Goal: Task Accomplishment & Management: Manage account settings

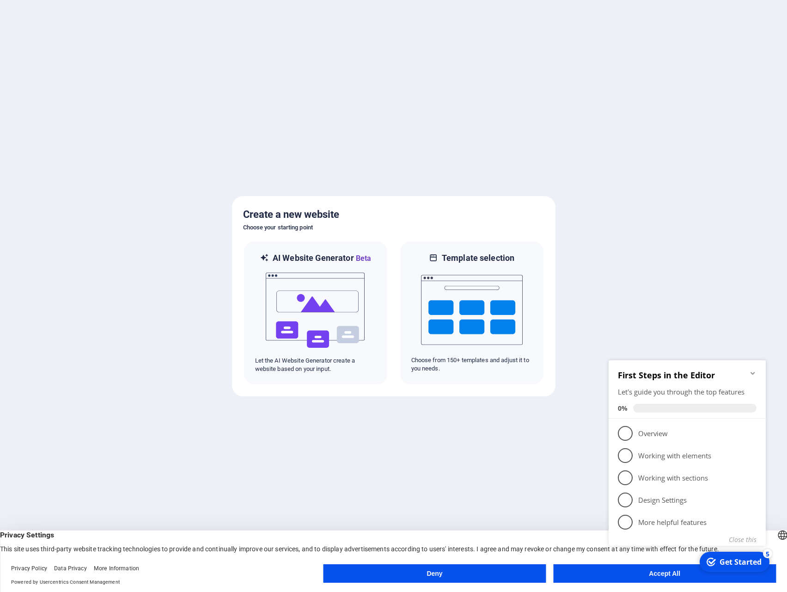
click div "checkmark Get Started 5 First Steps in the Editor Let's guide you through the t…"
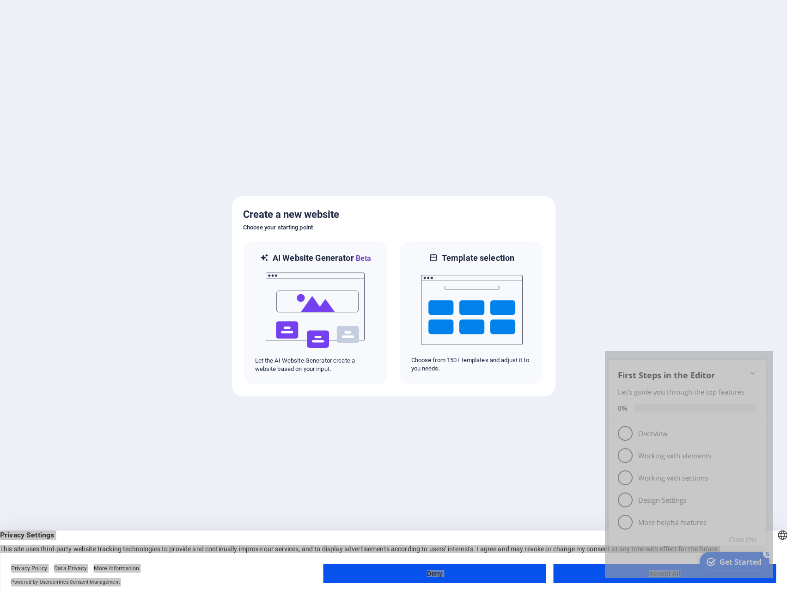
click at [662, 576] on appcues-checklist "Contextual help checklist present on screen" at bounding box center [689, 464] width 168 height 227
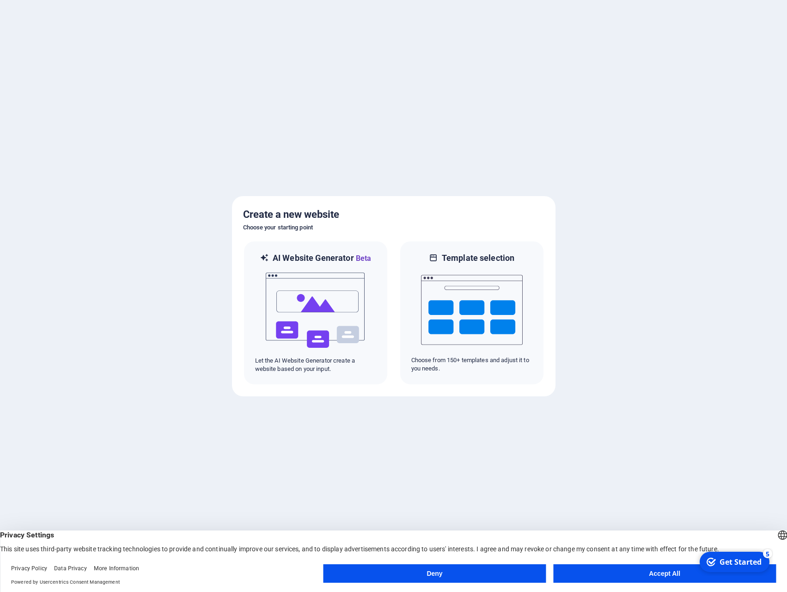
click at [658, 572] on button "Accept All" at bounding box center [664, 573] width 223 height 18
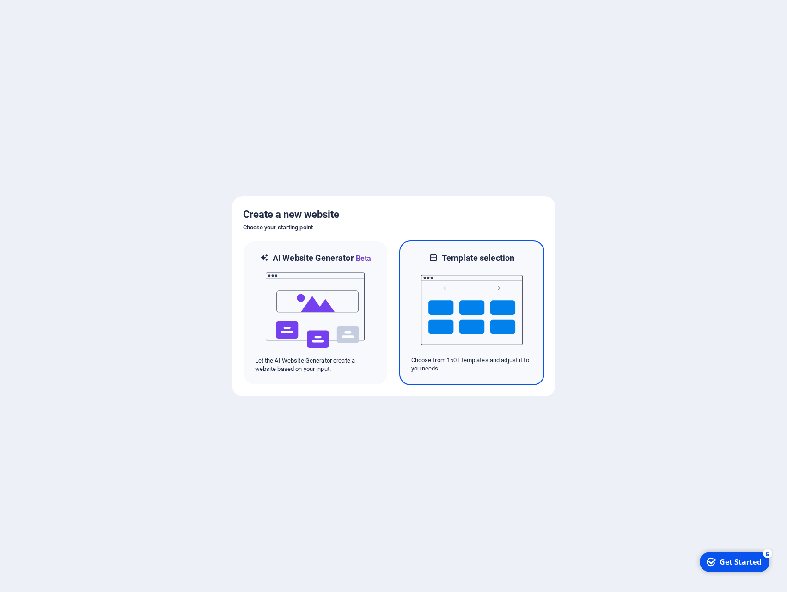
click at [481, 321] on img at bounding box center [472, 310] width 102 height 92
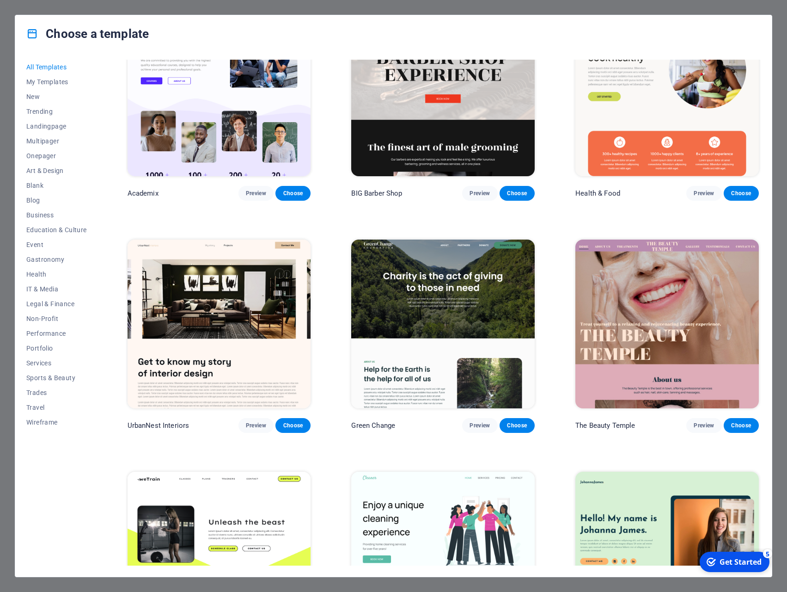
scroll to position [1476, 0]
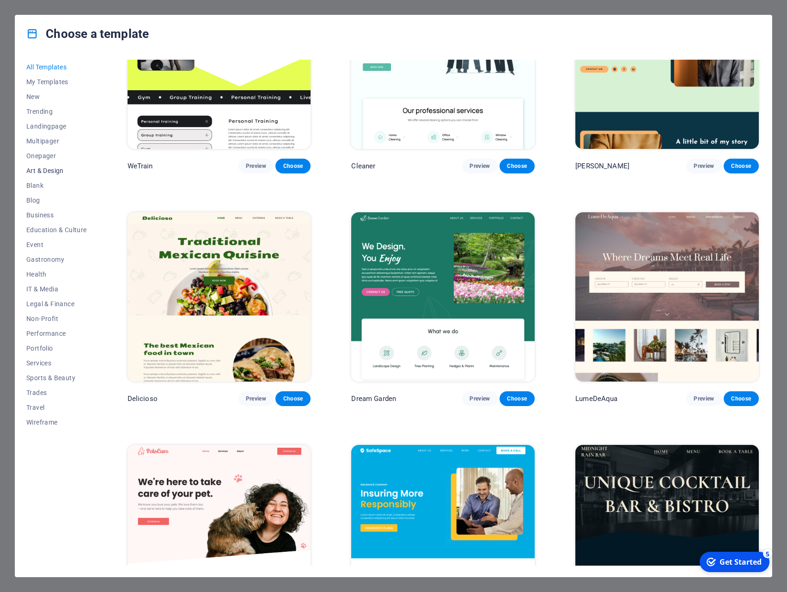
click at [52, 173] on span "Art & Design" at bounding box center [56, 170] width 61 height 7
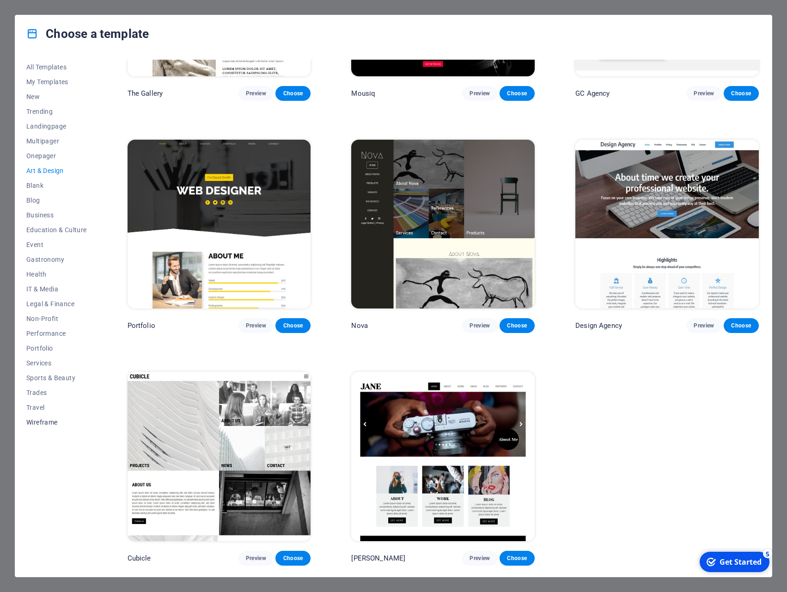
click at [42, 423] on span "Wireframe" at bounding box center [56, 421] width 61 height 7
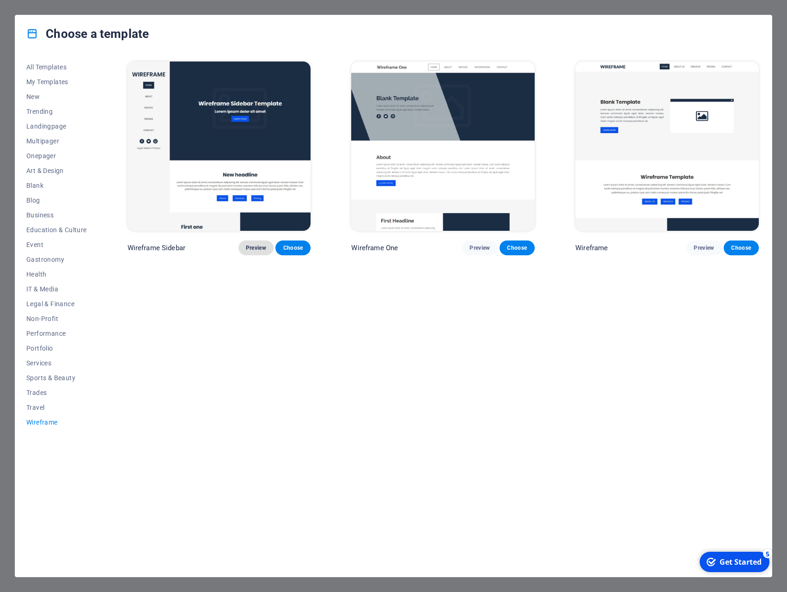
click at [254, 248] on span "Preview" at bounding box center [256, 247] width 20 height 7
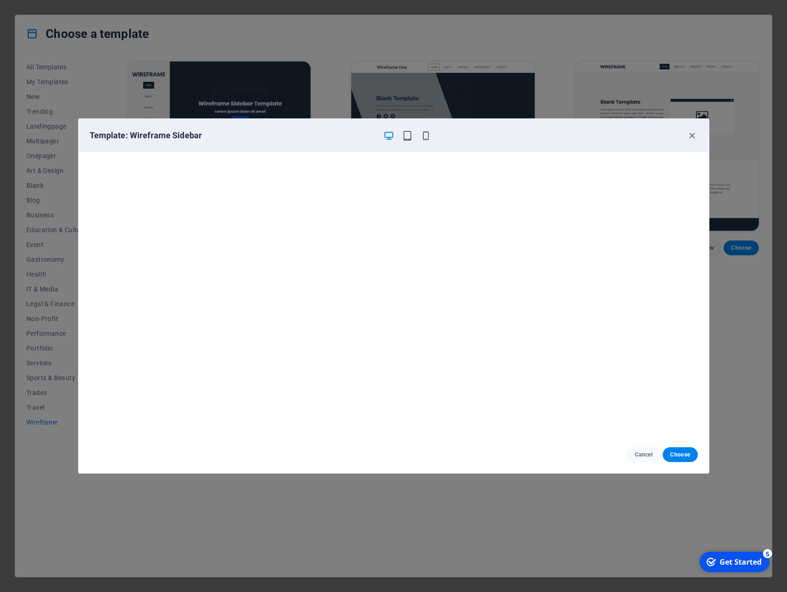
drag, startPoint x: 690, startPoint y: 135, endPoint x: 665, endPoint y: 139, distance: 24.7
click at [689, 136] on icon "button" at bounding box center [692, 135] width 11 height 11
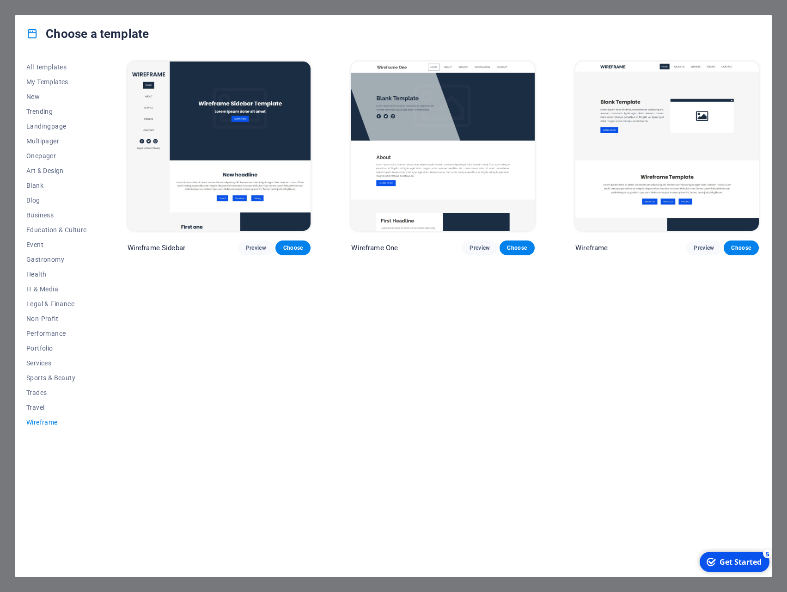
drag, startPoint x: 737, startPoint y: 405, endPoint x: 731, endPoint y: 405, distance: 6.0
click at [737, 405] on div "Wireframe Sidebar Preview Choose Wireframe One Preview Choose Wireframe Preview…" at bounding box center [443, 313] width 635 height 506
click at [9, 407] on div "Choose a template All Templates My Templates New Trending Landingpage Multipage…" at bounding box center [393, 296] width 787 height 592
click at [2, 411] on div "Choose a template All Templates My Templates New Trending Landingpage Multipage…" at bounding box center [393, 296] width 787 height 592
click at [700, 49] on div "Choose a template" at bounding box center [393, 33] width 757 height 37
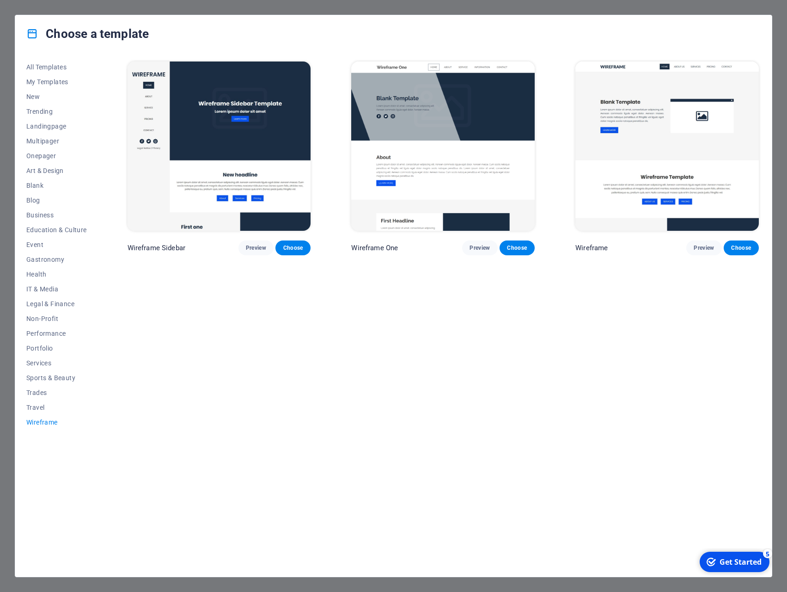
click at [700, 50] on div "Choose a template" at bounding box center [393, 33] width 757 height 37
click at [417, 346] on div "Wireframe Sidebar Preview Choose Wireframe One Preview Choose Wireframe Preview…" at bounding box center [443, 313] width 635 height 506
click at [107, 32] on h4 "Choose a template" at bounding box center [87, 33] width 123 height 15
click at [116, 36] on h4 "Choose a template" at bounding box center [87, 33] width 123 height 15
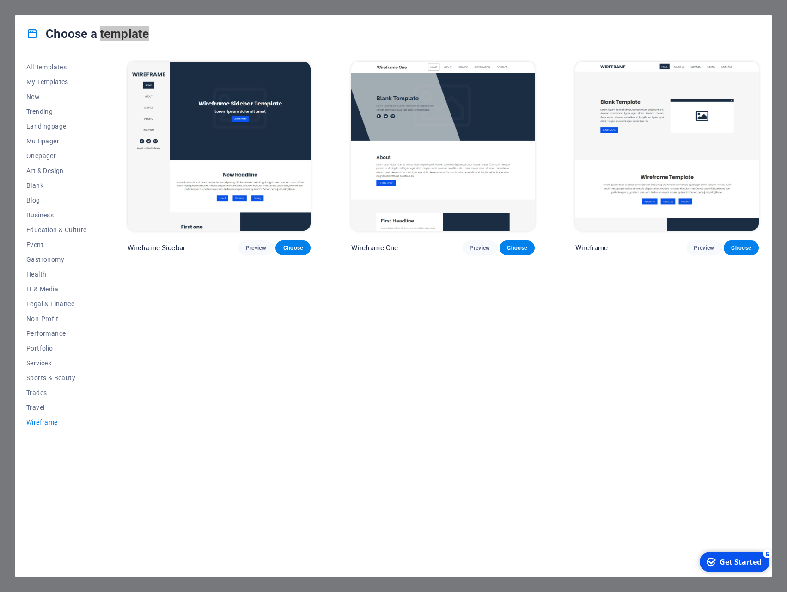
click at [117, 37] on h4 "Choose a template" at bounding box center [87, 33] width 123 height 15
click at [113, 38] on h4 "Choose a template" at bounding box center [87, 33] width 123 height 15
click at [53, 80] on span "My Templates" at bounding box center [56, 81] width 61 height 7
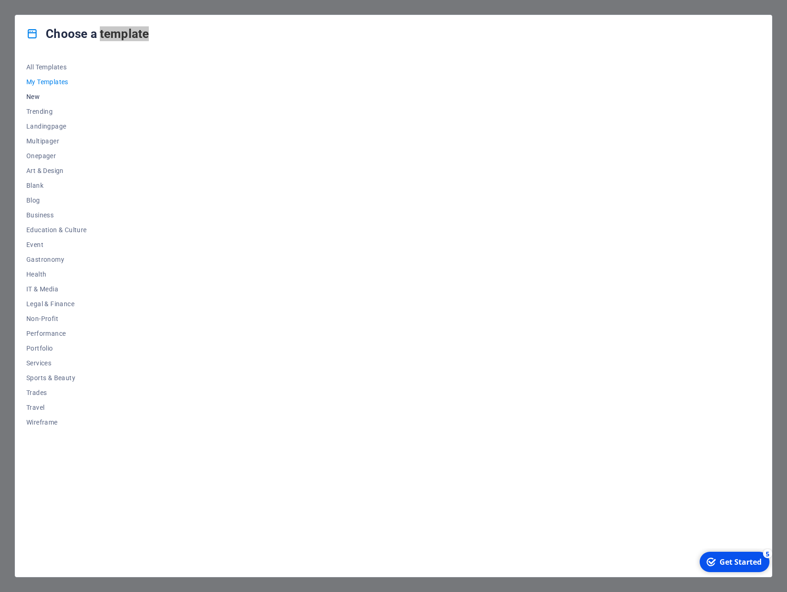
click at [34, 97] on span "New" at bounding box center [56, 96] width 61 height 7
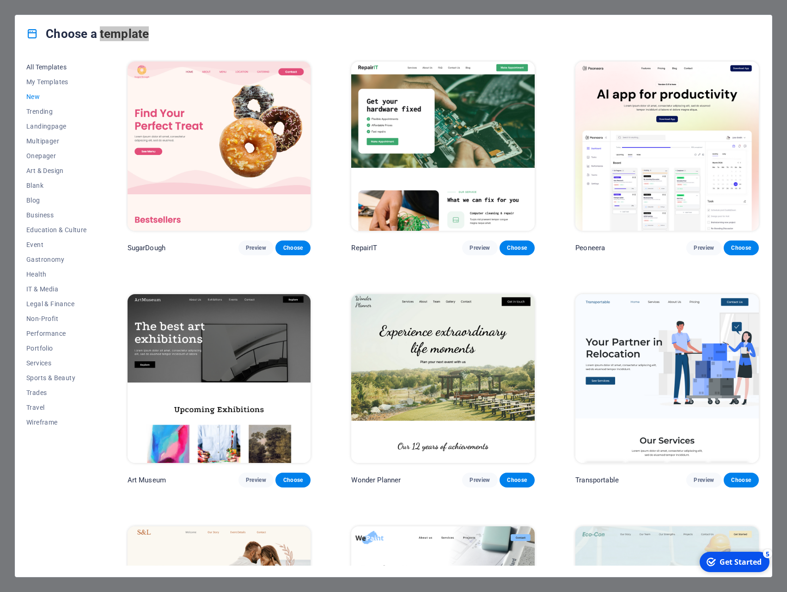
click at [44, 67] on span "All Templates" at bounding box center [56, 66] width 61 height 7
click at [67, 31] on h4 "Choose a template" at bounding box center [87, 33] width 123 height 15
click at [671, 24] on div "Choose a template" at bounding box center [393, 33] width 757 height 37
click at [765, 38] on div "Choose a template" at bounding box center [393, 33] width 757 height 37
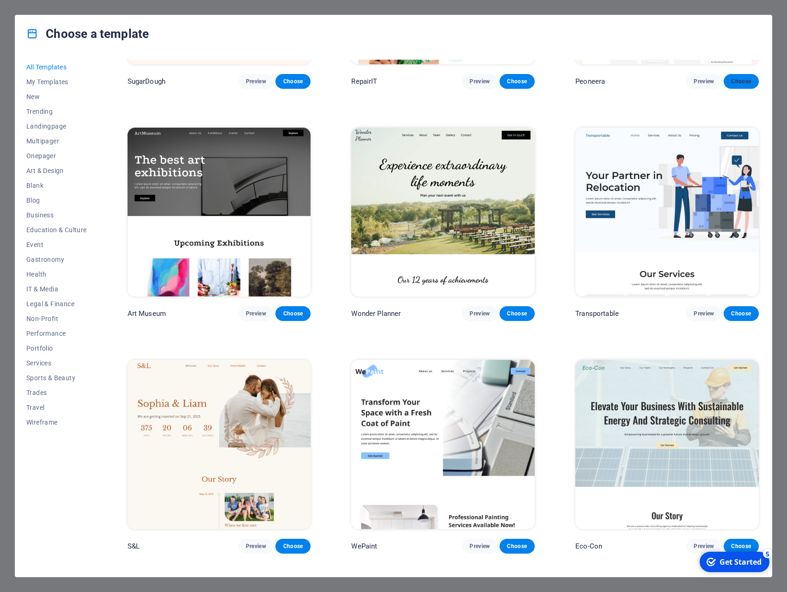
click at [754, 76] on button "Choose" at bounding box center [741, 81] width 35 height 15
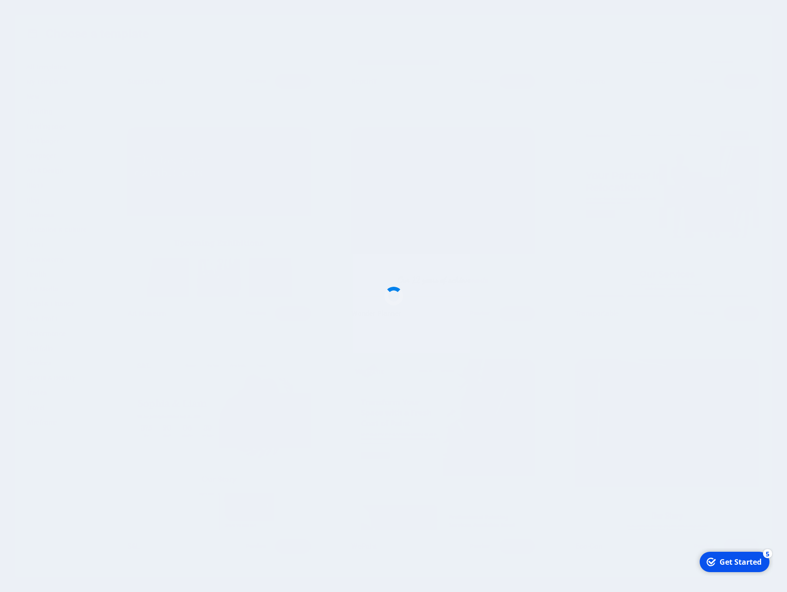
drag, startPoint x: 757, startPoint y: 74, endPoint x: 760, endPoint y: 42, distance: 33.0
click at [759, 41] on div at bounding box center [393, 296] width 787 height 592
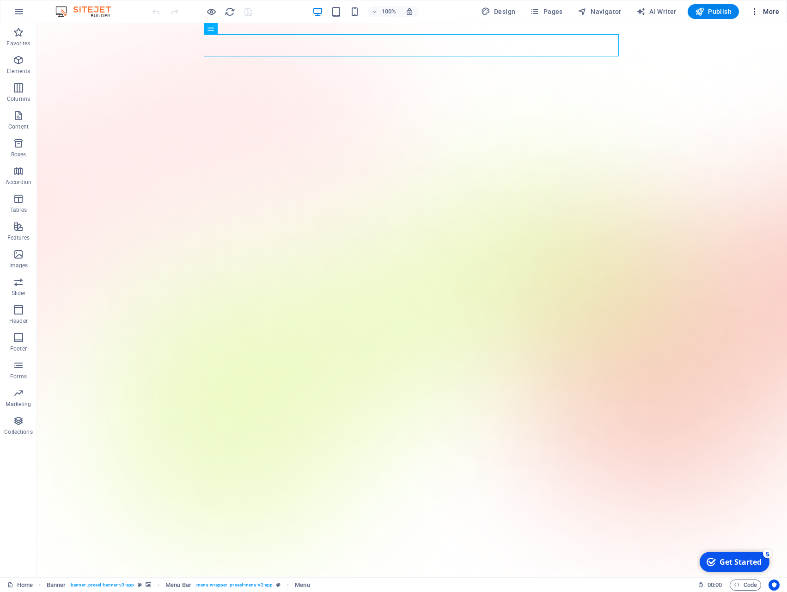
click at [753, 13] on icon "button" at bounding box center [754, 11] width 9 height 9
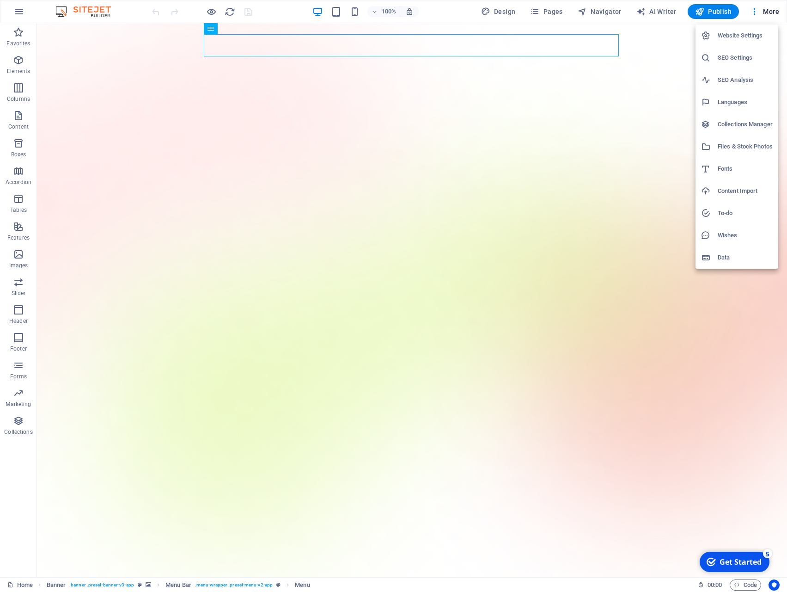
click at [731, 57] on h6 "SEO Settings" at bounding box center [745, 57] width 55 height 11
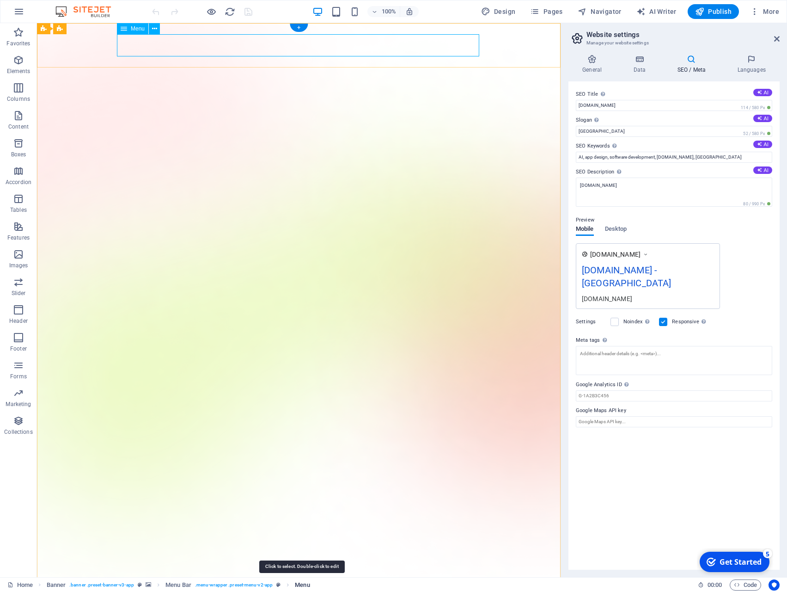
click at [302, 584] on span "Menu" at bounding box center [302, 584] width 15 height 11
click at [301, 585] on span "Menu" at bounding box center [302, 584] width 15 height 11
click at [303, 585] on span "Menu" at bounding box center [302, 584] width 15 height 11
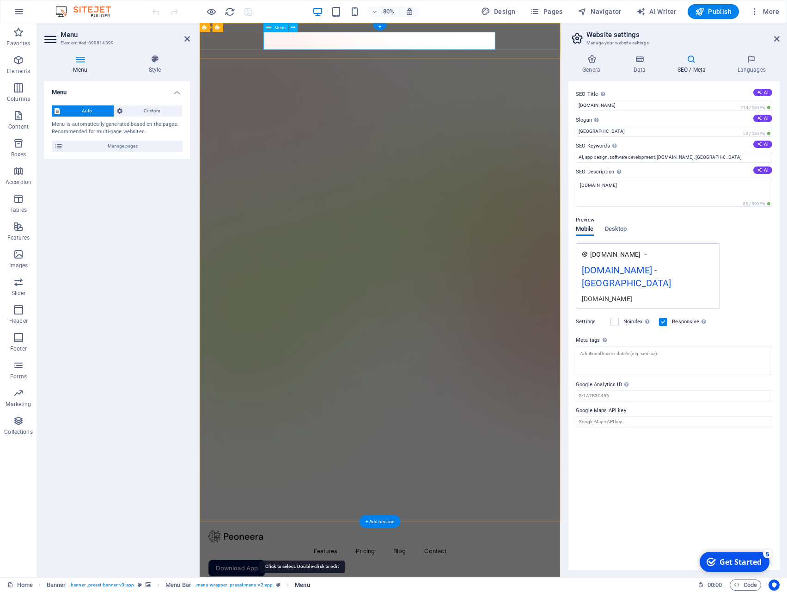
click at [301, 585] on span "Menu" at bounding box center [302, 584] width 15 height 11
click at [21, 12] on icon "button" at bounding box center [18, 11] width 11 height 11
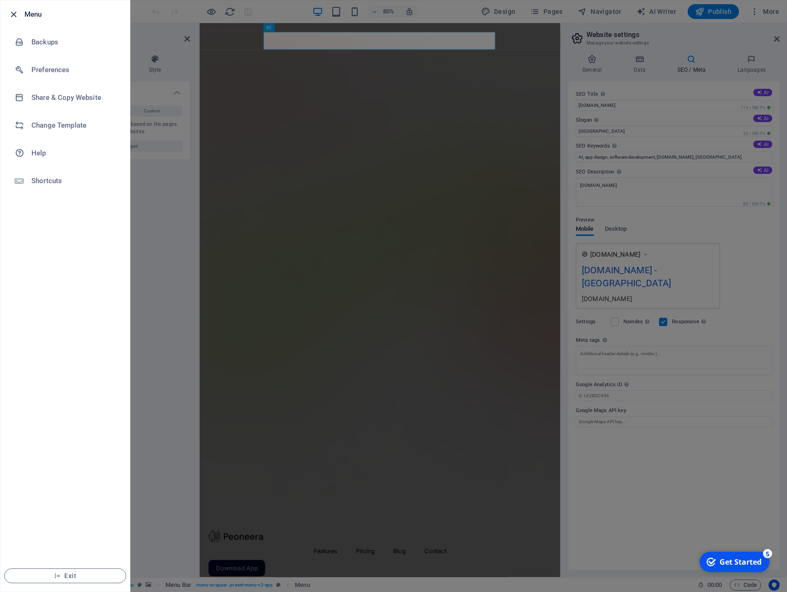
click at [14, 12] on icon "button" at bounding box center [13, 14] width 11 height 11
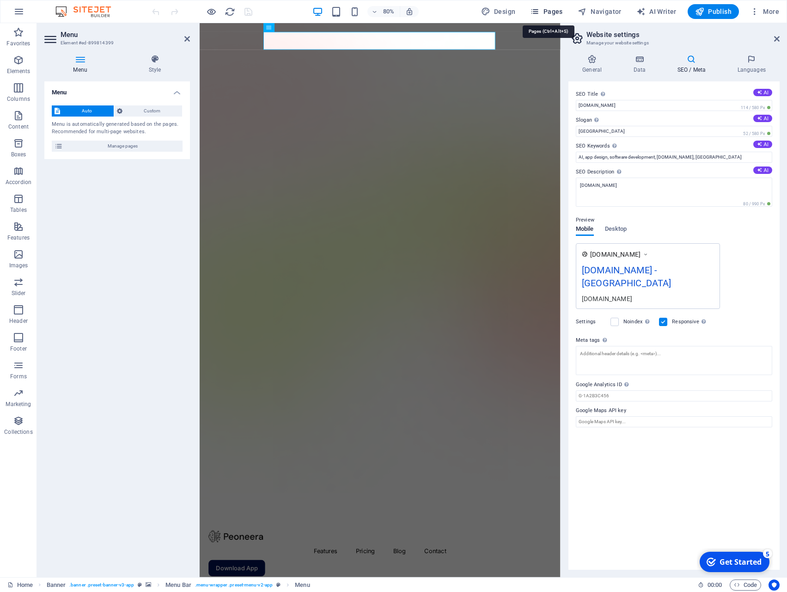
click at [556, 12] on span "Pages" at bounding box center [546, 11] width 32 height 9
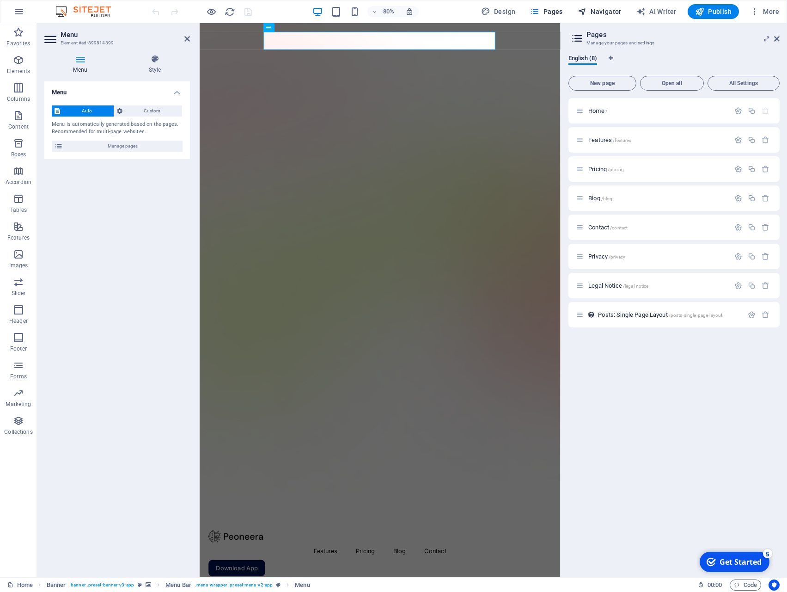
click at [609, 11] on span "Navigator" at bounding box center [600, 11] width 44 height 9
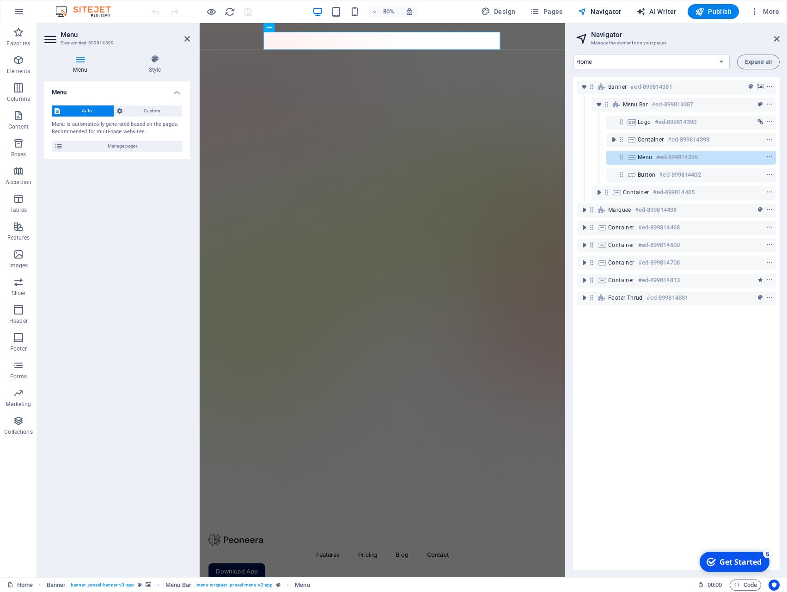
click at [654, 12] on span "AI Writer" at bounding box center [657, 11] width 40 height 9
select select "English"
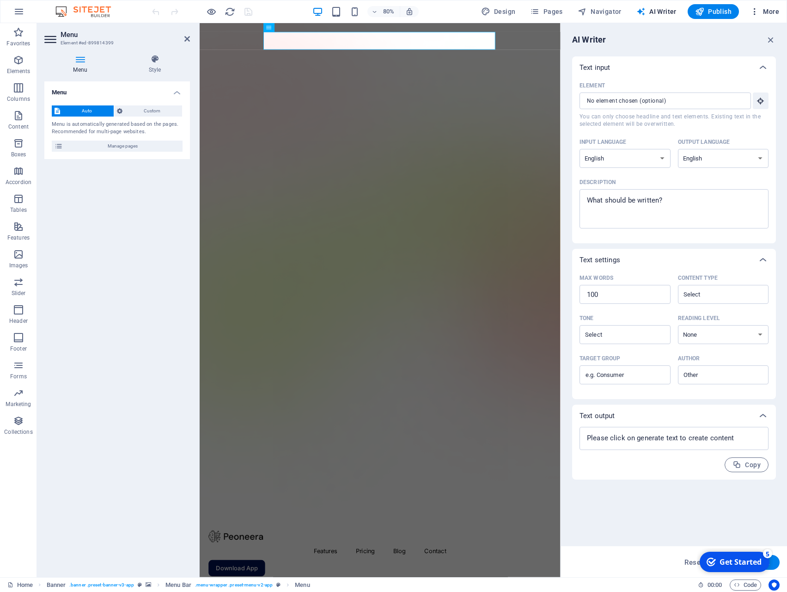
click at [756, 13] on icon "button" at bounding box center [754, 11] width 9 height 9
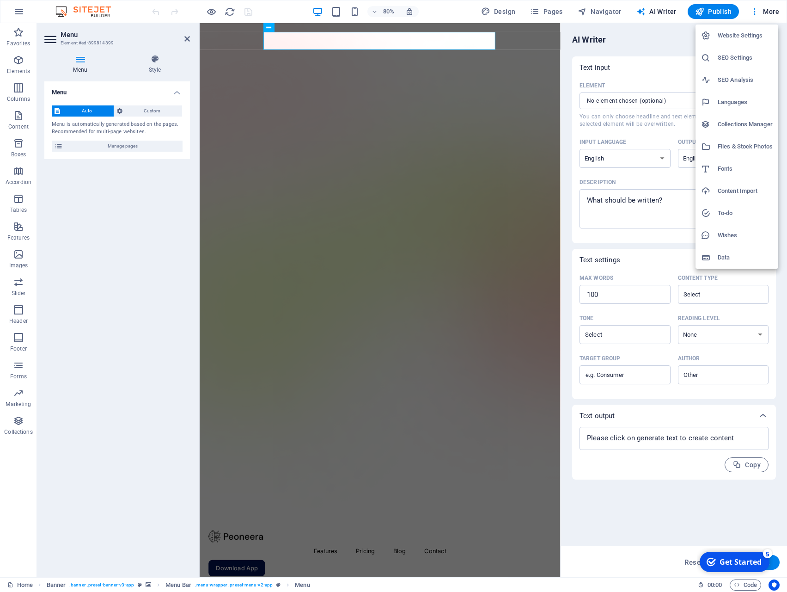
click at [724, 103] on h6 "Languages" at bounding box center [745, 102] width 55 height 11
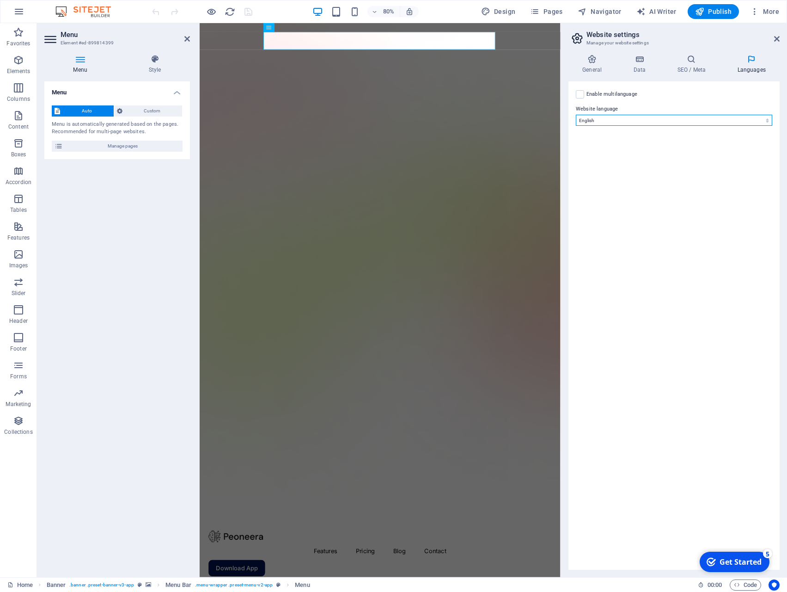
click at [576, 115] on select "Abkhazian Afar Afrikaans Akan Albanian Amharic Arabic Aragonese Armenian Assame…" at bounding box center [674, 120] width 196 height 11
select select "148"
click option "Spanish" at bounding box center [0, 0] width 0 height 0
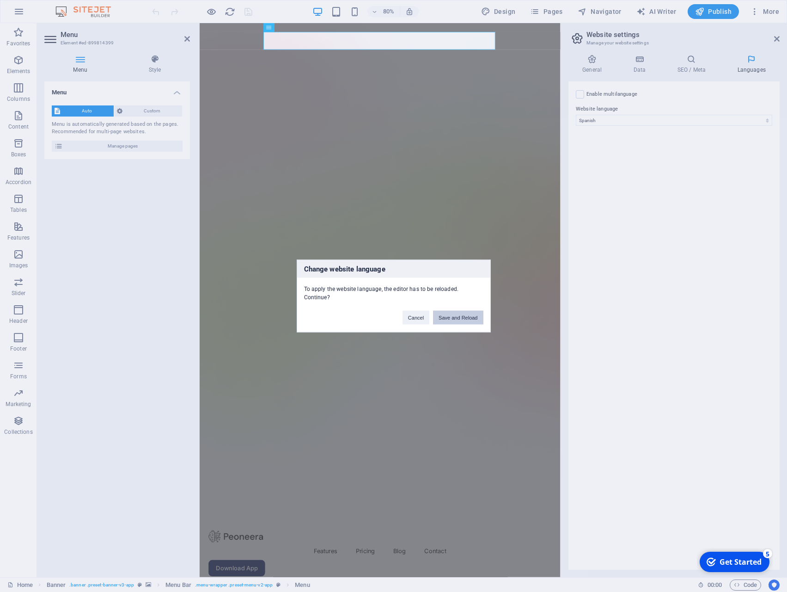
click at [453, 320] on button "Save and Reload" at bounding box center [458, 318] width 50 height 14
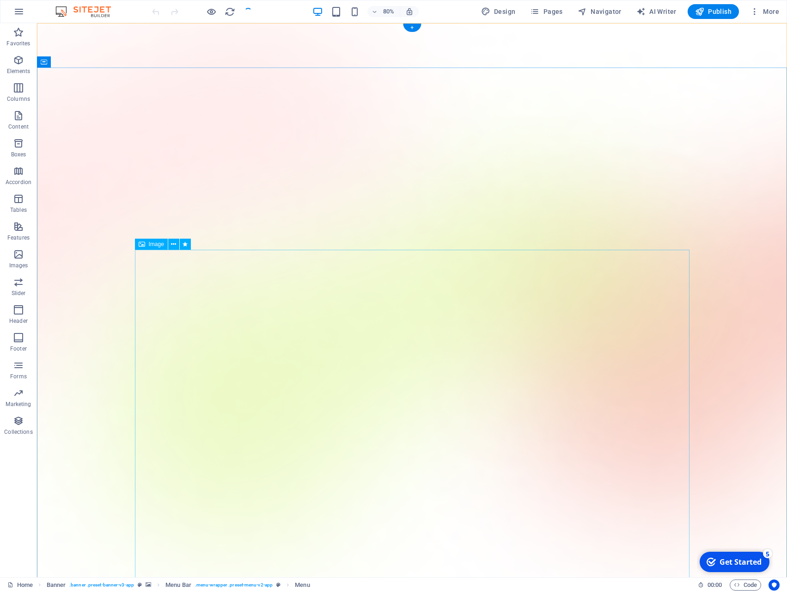
select select "%"
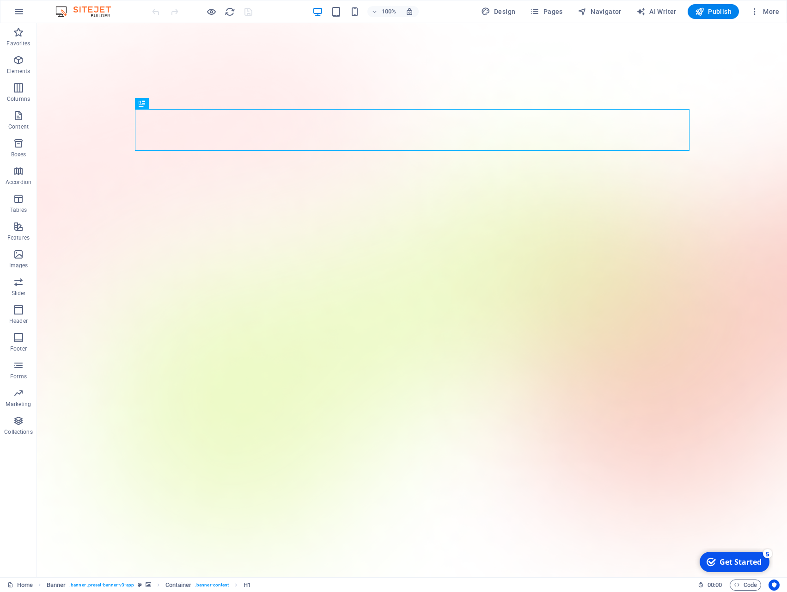
click at [96, 11] on img at bounding box center [87, 11] width 69 height 11
click at [754, 12] on icon "button" at bounding box center [754, 11] width 9 height 9
click at [757, 12] on icon "button" at bounding box center [754, 11] width 9 height 9
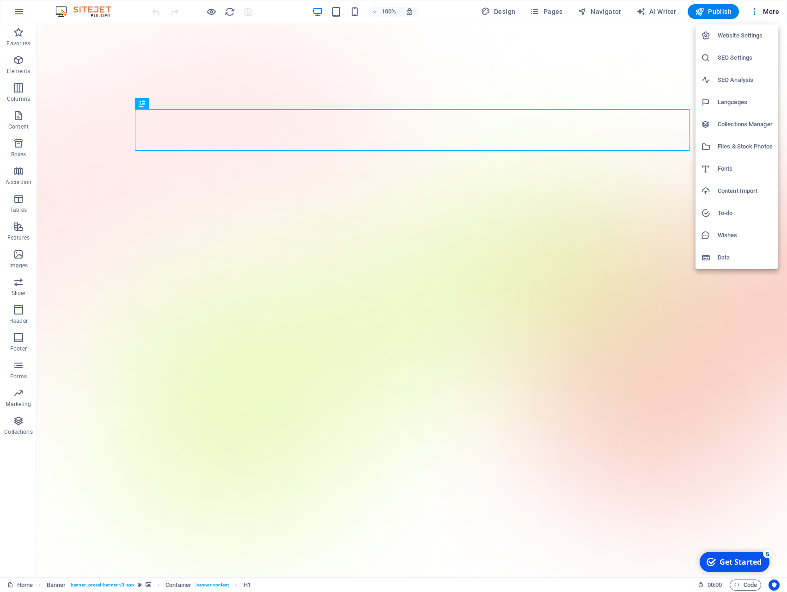
click at [724, 125] on h6 "Collections Manager" at bounding box center [745, 124] width 55 height 11
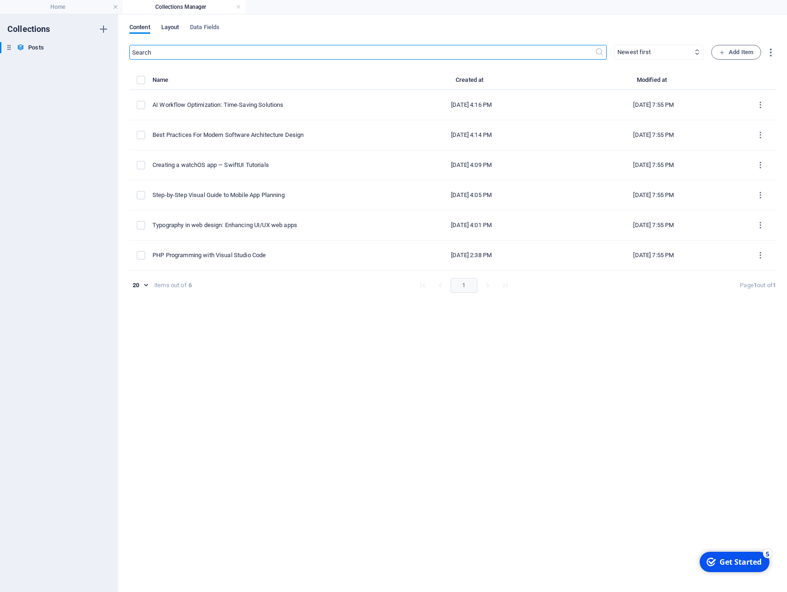
click at [173, 28] on span "Layout" at bounding box center [170, 28] width 18 height 13
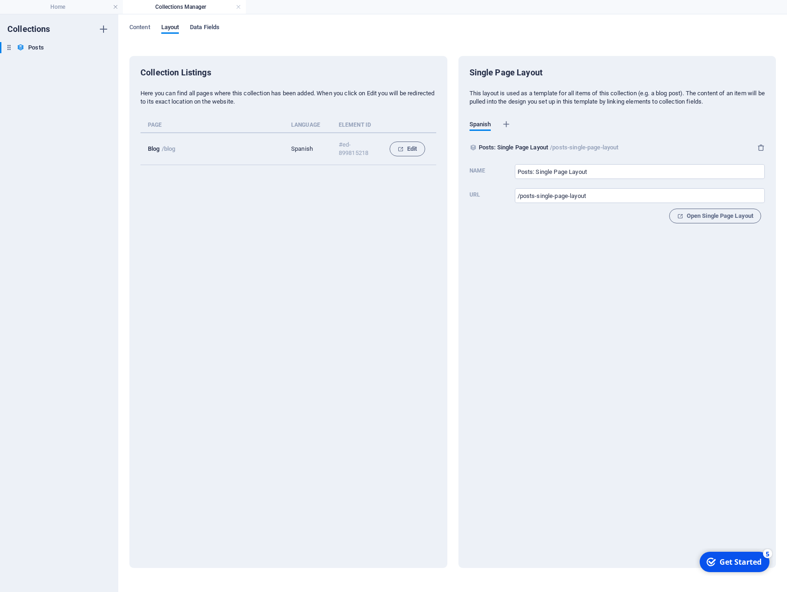
click at [210, 27] on span "Data Fields" at bounding box center [205, 28] width 30 height 13
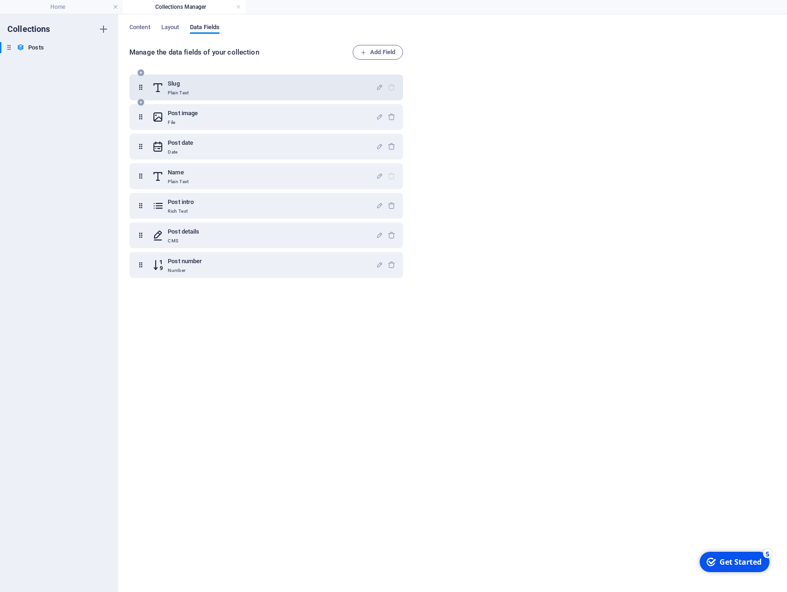
click at [189, 89] on p "Plain Text" at bounding box center [178, 92] width 21 height 7
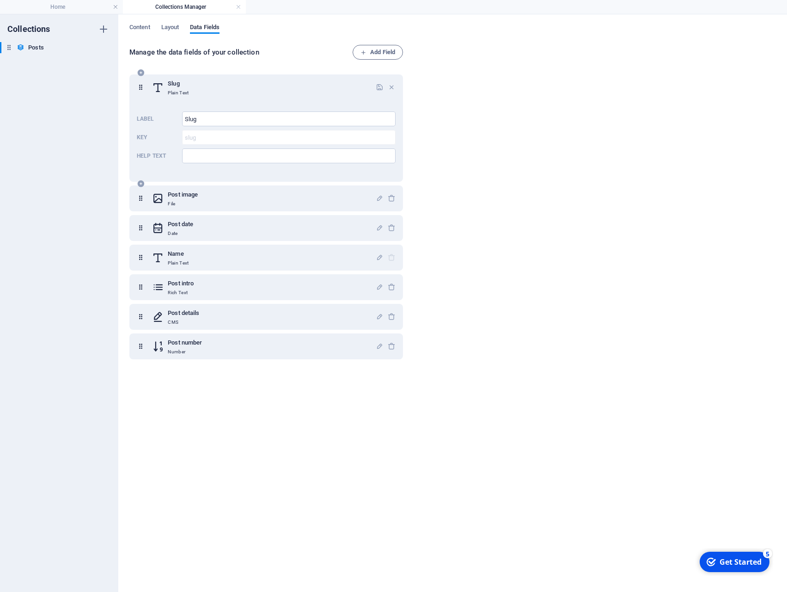
click at [187, 89] on p "Plain Text" at bounding box center [178, 92] width 21 height 7
click at [182, 190] on h6 "Post image" at bounding box center [183, 194] width 30 height 11
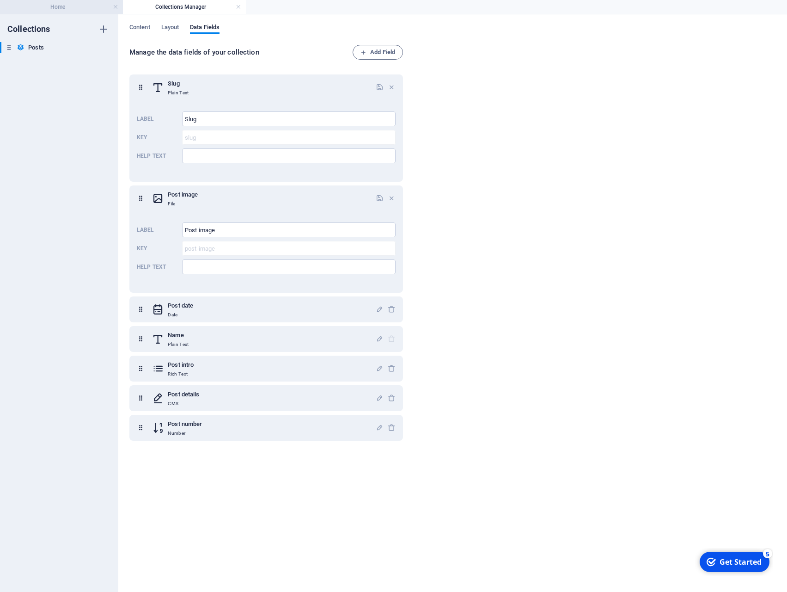
click at [69, 6] on h4 "Home" at bounding box center [61, 7] width 123 height 10
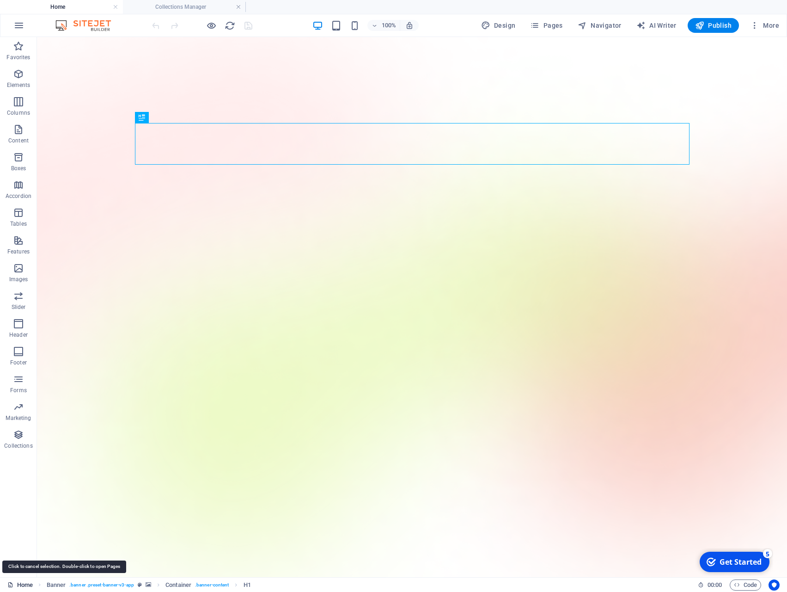
click at [25, 584] on link "Home" at bounding box center [19, 584] width 25 height 11
click at [19, 585] on link "Home" at bounding box center [19, 584] width 25 height 11
click at [20, 584] on link "Home" at bounding box center [19, 584] width 25 height 11
click at [9, 585] on icon at bounding box center [10, 585] width 6 height 6
click at [11, 585] on icon at bounding box center [10, 585] width 6 height 6
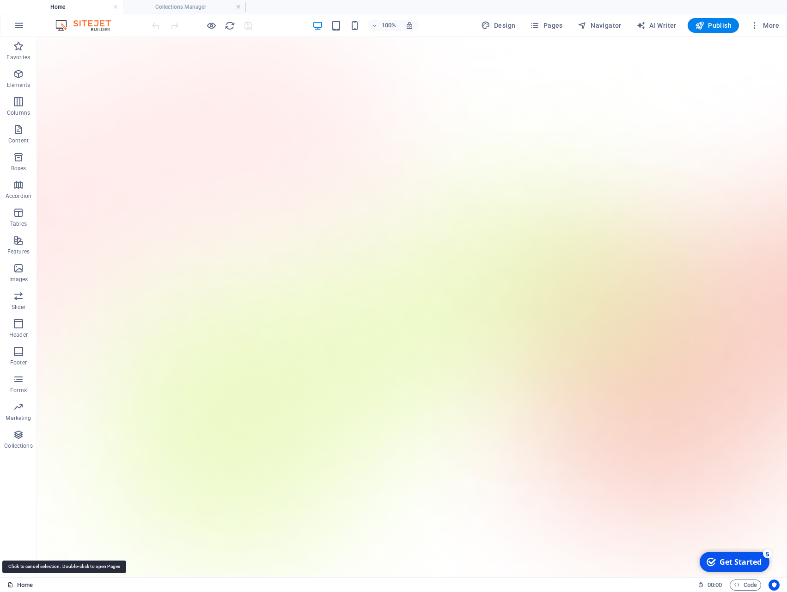
click at [11, 585] on icon at bounding box center [10, 585] width 6 height 6
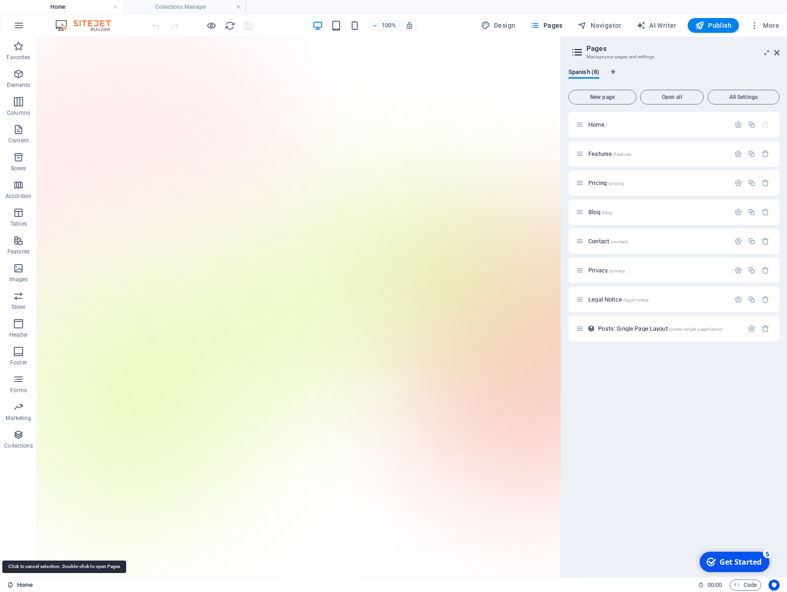
click at [11, 586] on icon at bounding box center [10, 585] width 6 height 6
click at [27, 586] on link "Home" at bounding box center [19, 584] width 25 height 11
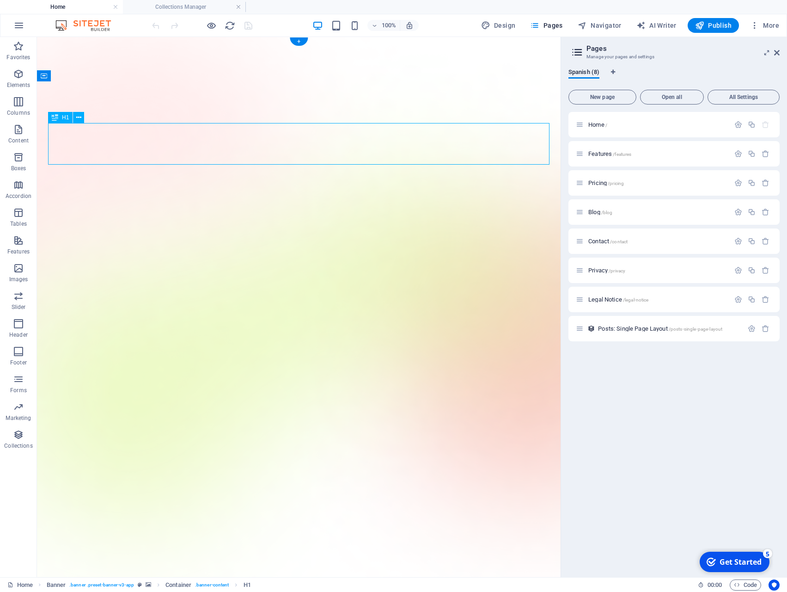
click at [715, 585] on span "00 : 00" at bounding box center [715, 584] width 14 height 11
click at [716, 585] on span "00 : 00" at bounding box center [715, 584] width 14 height 11
click at [708, 587] on span "00 : 00" at bounding box center [715, 584] width 14 height 11
click at [747, 587] on span "Code" at bounding box center [745, 584] width 23 height 11
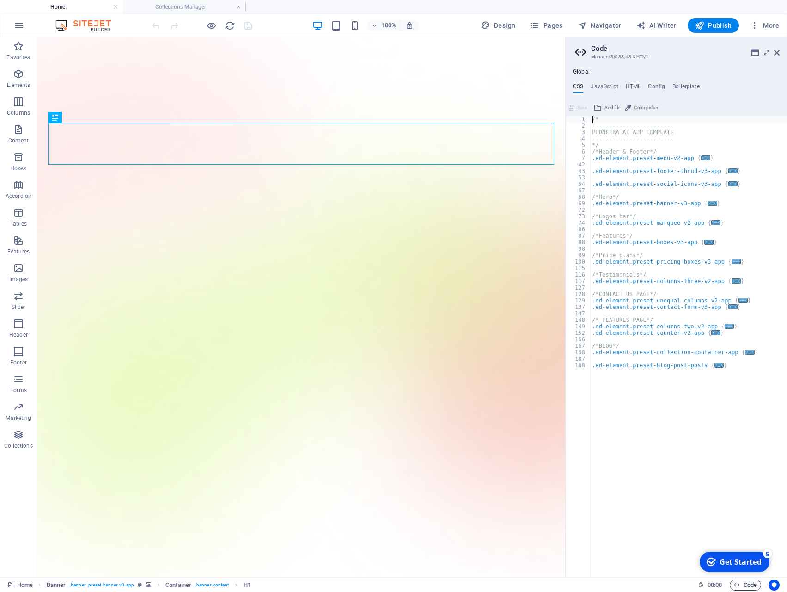
drag, startPoint x: 735, startPoint y: 585, endPoint x: 740, endPoint y: 585, distance: 5.1
click at [737, 585] on icon "button" at bounding box center [737, 585] width 6 height 6
click at [774, 586] on icon "Usercentrics" at bounding box center [774, 585] width 6 height 6
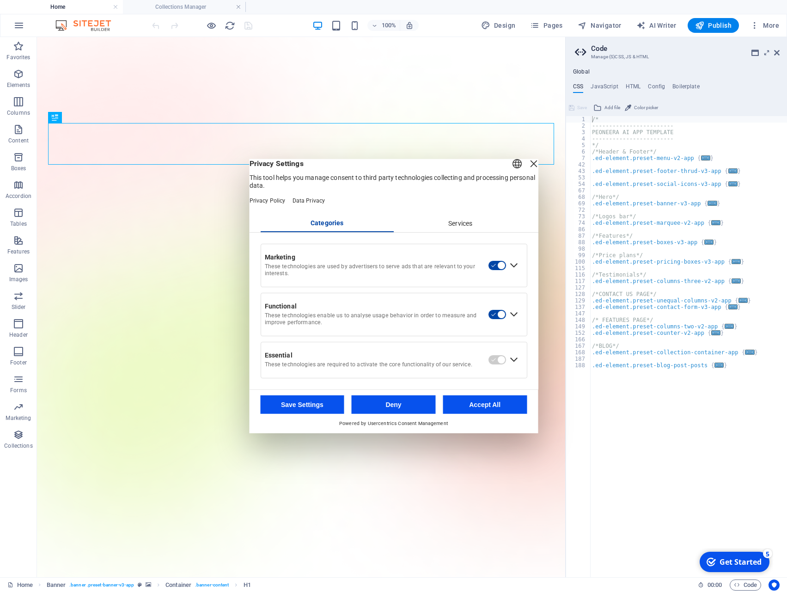
click at [489, 412] on button "Accept All" at bounding box center [485, 404] width 84 height 18
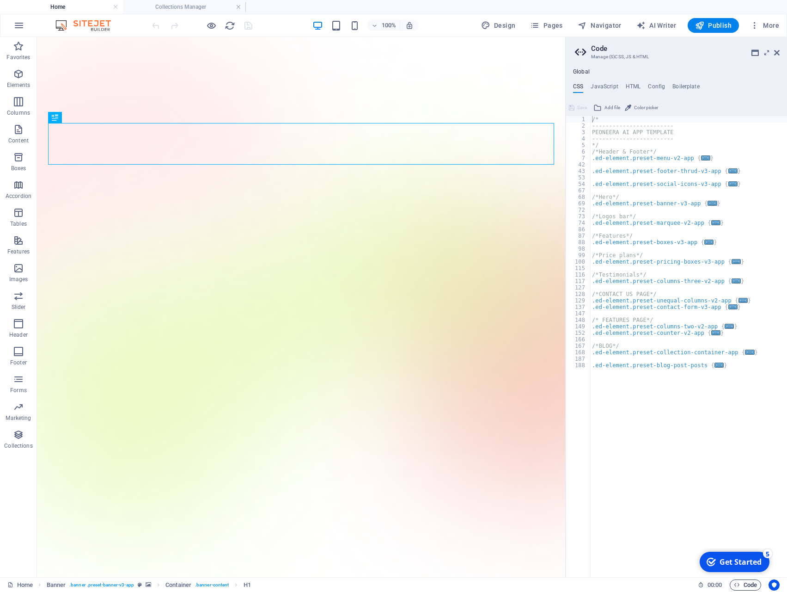
click at [746, 586] on span "Code" at bounding box center [745, 584] width 23 height 11
click at [745, 585] on span "Code" at bounding box center [745, 584] width 23 height 11
click at [740, 585] on span "Code" at bounding box center [745, 584] width 23 height 11
click at [701, 585] on icon at bounding box center [701, 585] width 6 height 6
click at [767, 553] on div "5" at bounding box center [767, 553] width 9 height 9
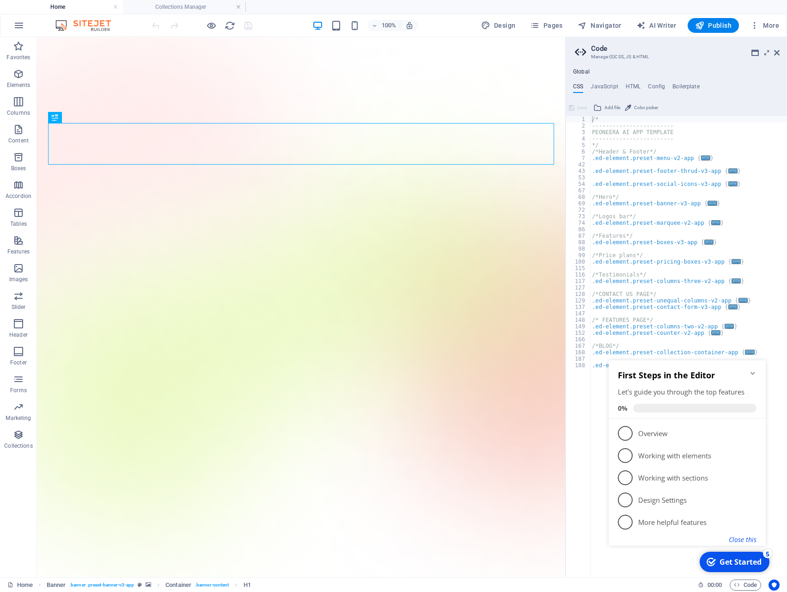
click at [752, 541] on button "Close this" at bounding box center [743, 539] width 28 height 9
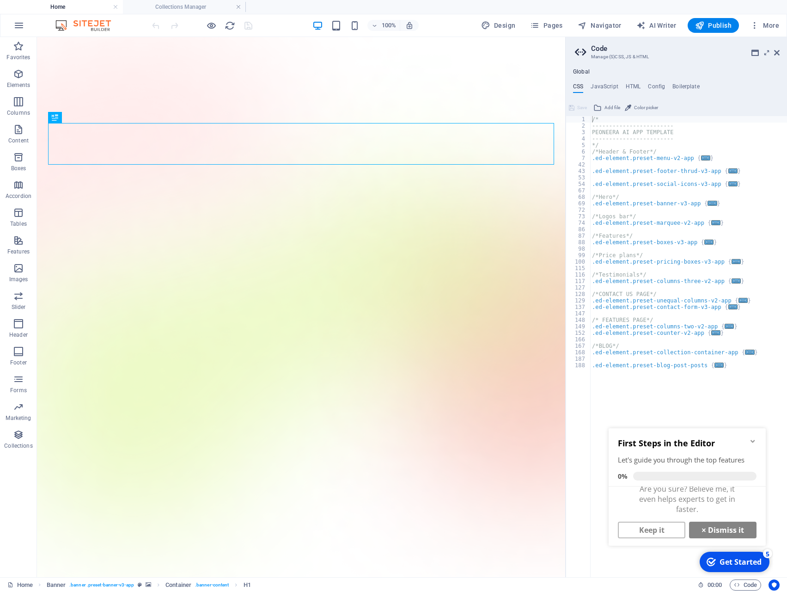
scroll to position [7, 0]
click at [750, 441] on icon "Minimize checklist" at bounding box center [752, 440] width 7 height 7
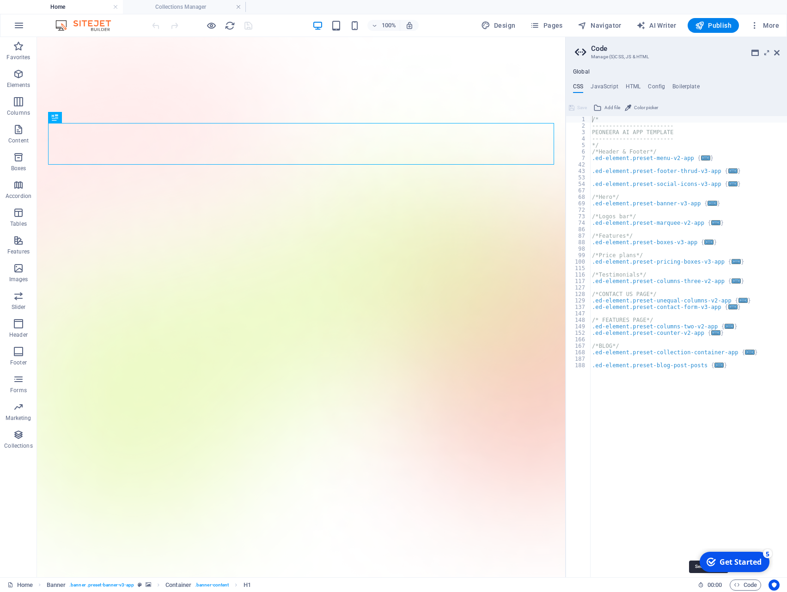
click at [700, 584] on icon at bounding box center [701, 585] width 6 height 6
drag, startPoint x: 777, startPoint y: 52, endPoint x: 741, endPoint y: 16, distance: 51.7
click at [777, 52] on icon at bounding box center [777, 52] width 6 height 7
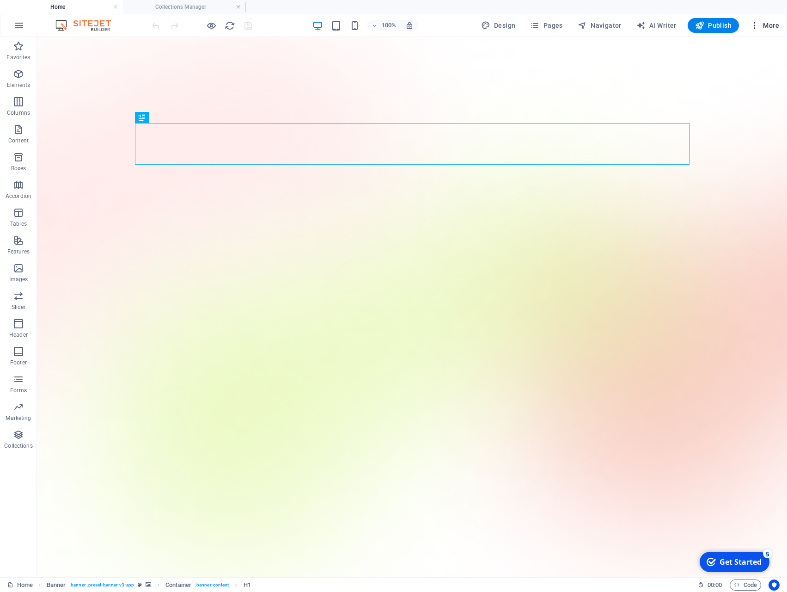
click at [772, 26] on span "More" at bounding box center [764, 25] width 29 height 9
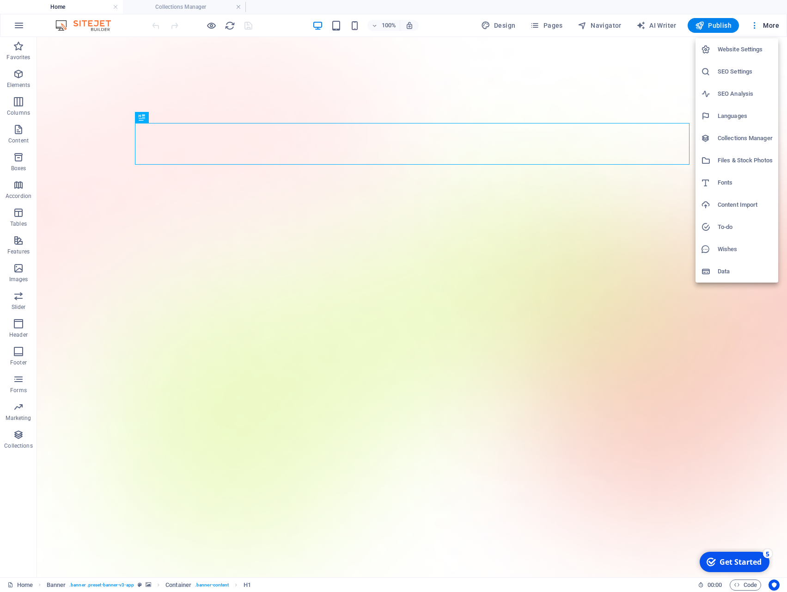
click at [742, 49] on h6 "Website Settings" at bounding box center [745, 49] width 55 height 11
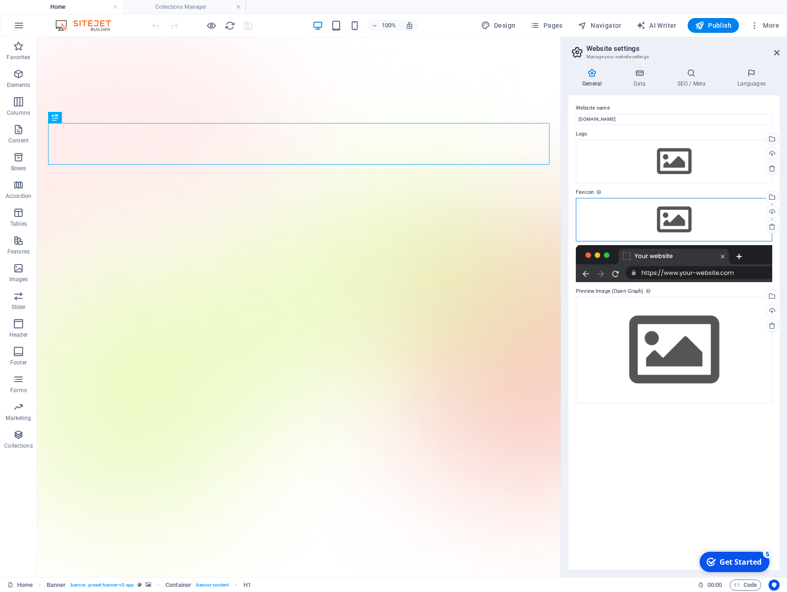
click at [667, 219] on div "Drag files here, click to choose files or select files from Files or our free s…" at bounding box center [674, 219] width 196 height 43
click at [667, 219] on body "mellonti.com Home Collections Manager Favorites Elements Columns Content Boxes …" at bounding box center [393, 296] width 787 height 592
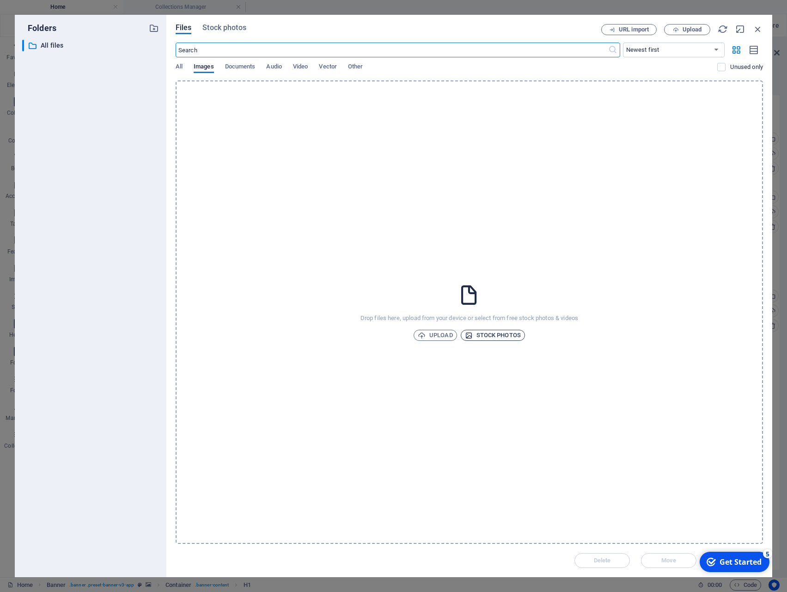
click at [520, 330] on span "Stock photos" at bounding box center [493, 335] width 56 height 11
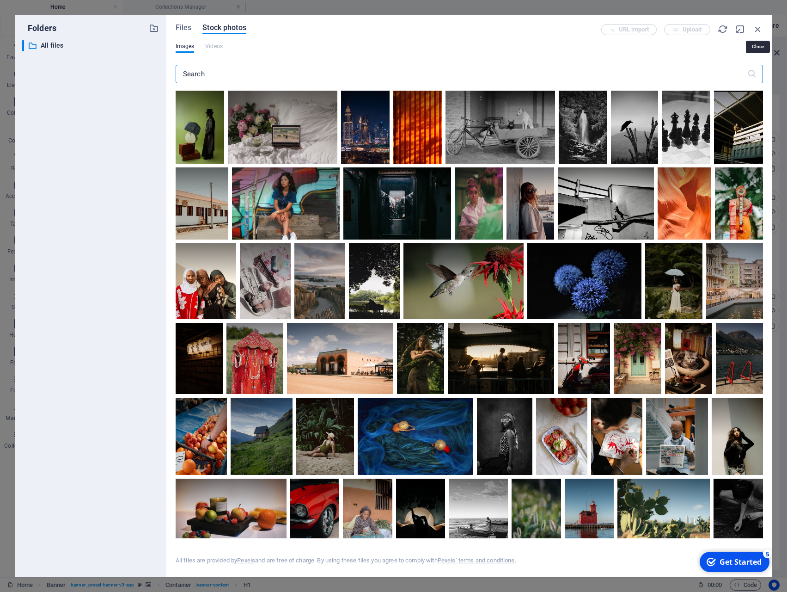
click at [757, 30] on icon "button" at bounding box center [758, 29] width 10 height 10
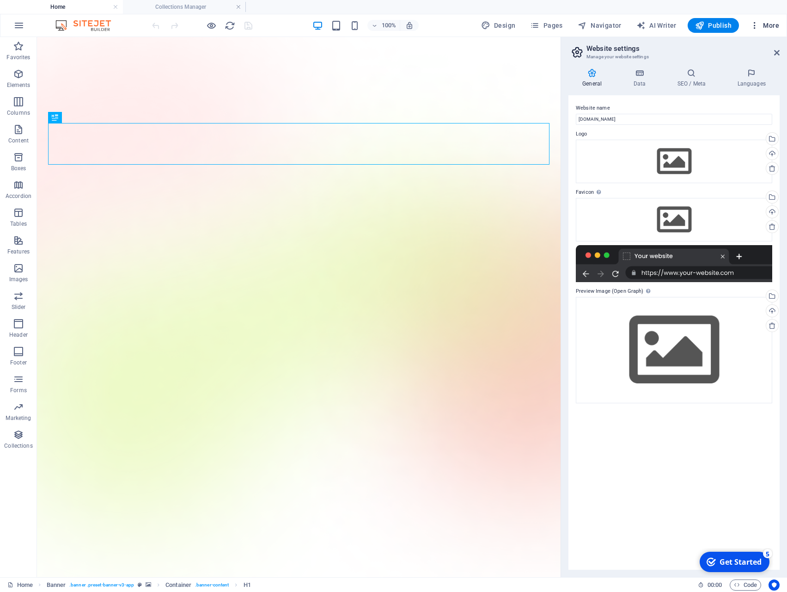
click at [767, 25] on span "More" at bounding box center [764, 25] width 29 height 9
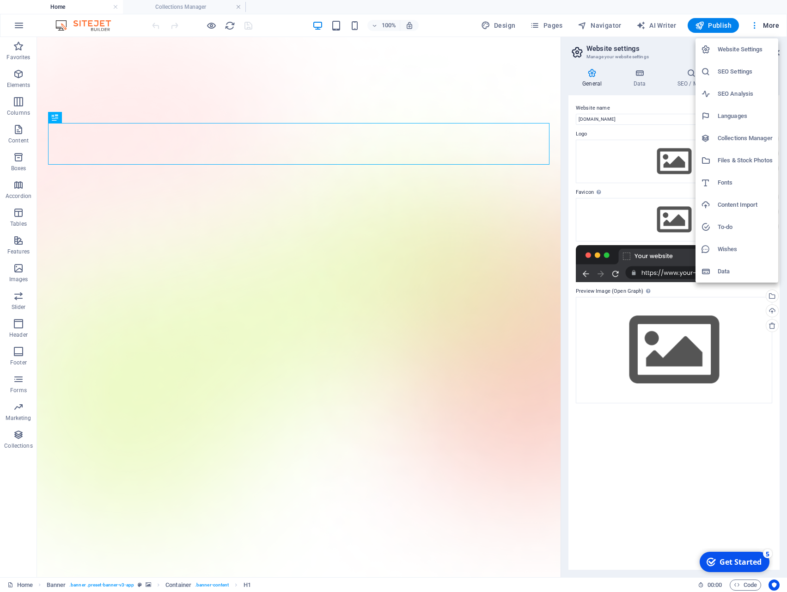
click at [721, 184] on h6 "Fonts" at bounding box center [745, 182] width 55 height 11
select select "popularity"
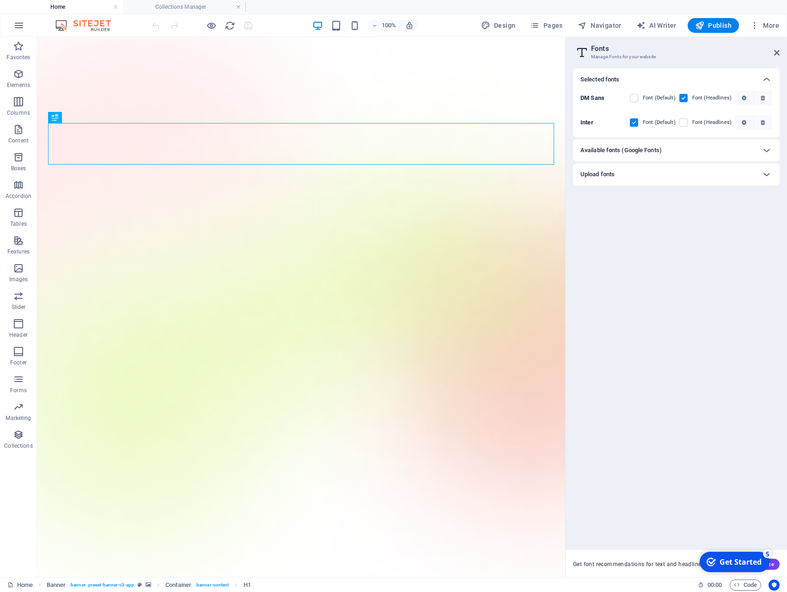
click at [666, 150] on div "Available fonts (Google Fonts)" at bounding box center [668, 150] width 175 height 11
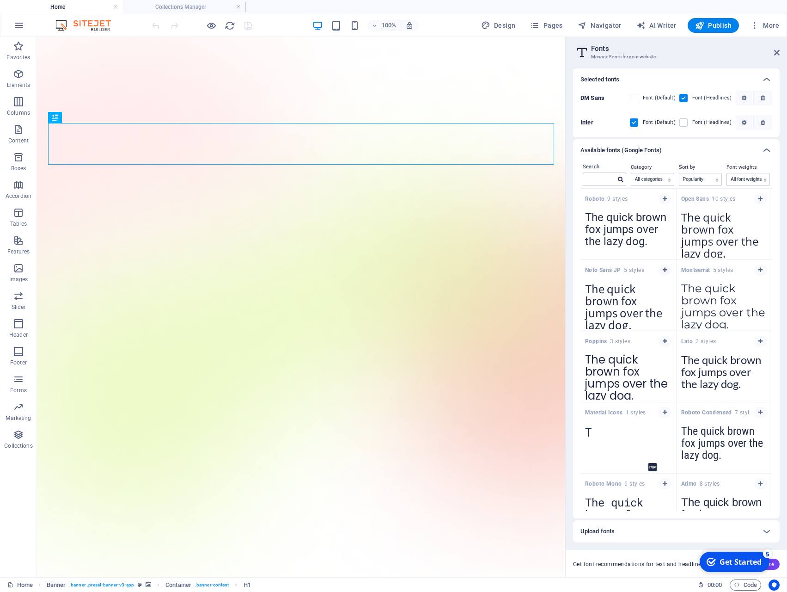
click at [666, 149] on div "Available fonts (Google Fonts)" at bounding box center [668, 150] width 175 height 11
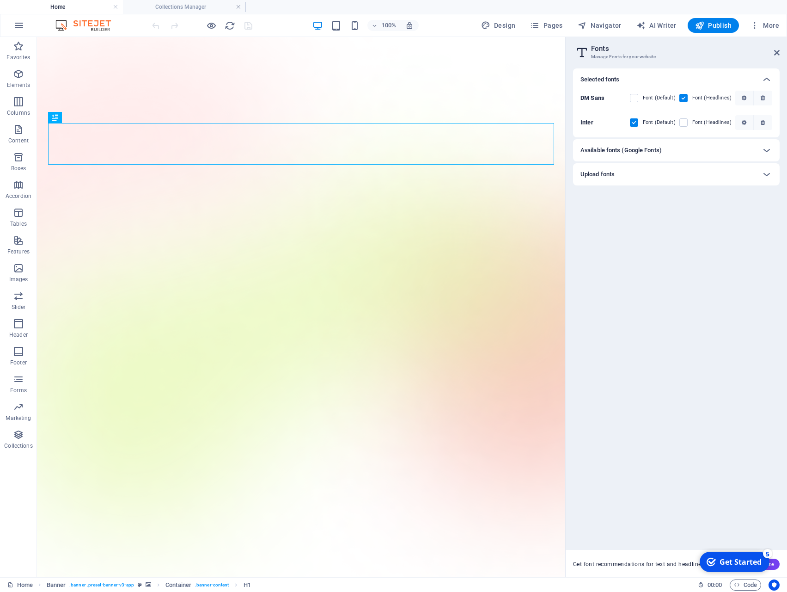
click at [651, 176] on div "Upload fonts" at bounding box center [668, 174] width 175 height 11
click at [649, 174] on div "Upload fonts" at bounding box center [668, 174] width 175 height 11
click at [18, 27] on icon "button" at bounding box center [18, 25] width 11 height 11
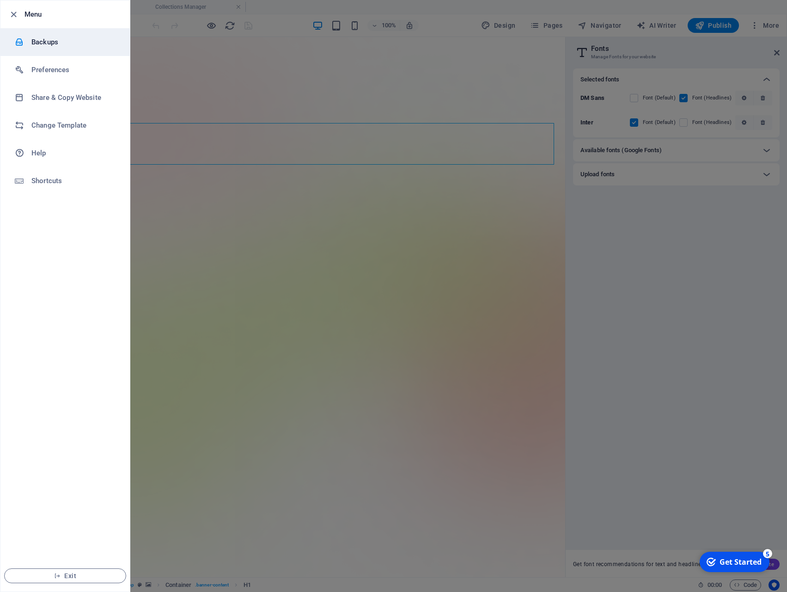
click at [27, 43] on div at bounding box center [23, 41] width 17 height 9
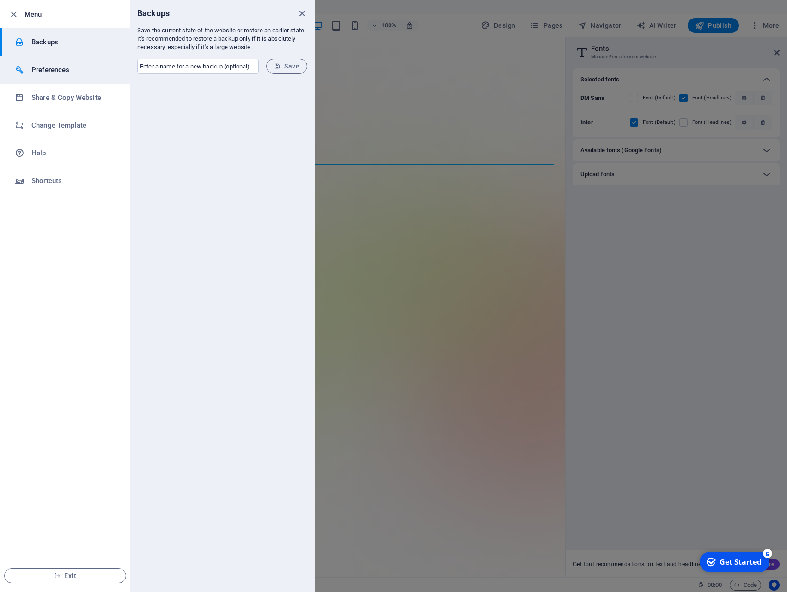
click at [21, 71] on icon at bounding box center [19, 69] width 9 height 9
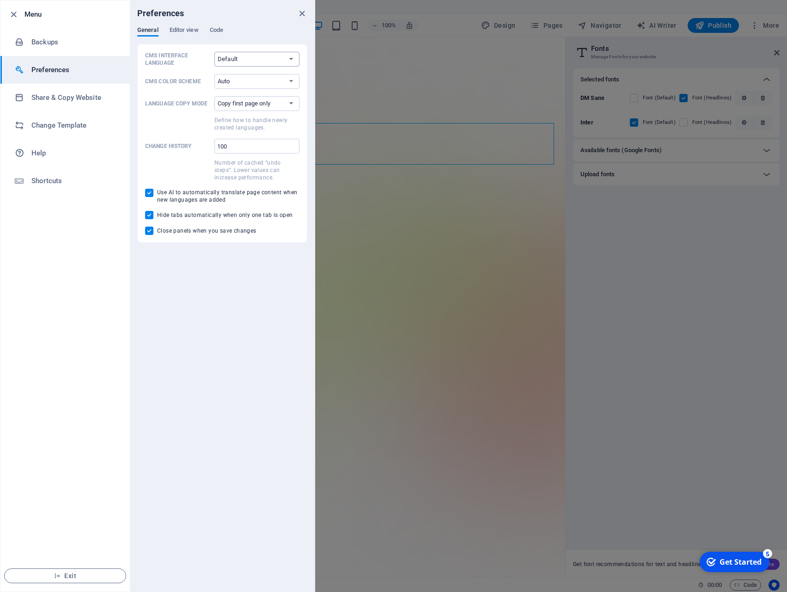
click at [215, 52] on select "Default Deutsch English Español Français Magyar Italiano Nederlands Polski Port…" at bounding box center [257, 59] width 85 height 15
select select "es"
click option "Español" at bounding box center [0, 0] width 0 height 0
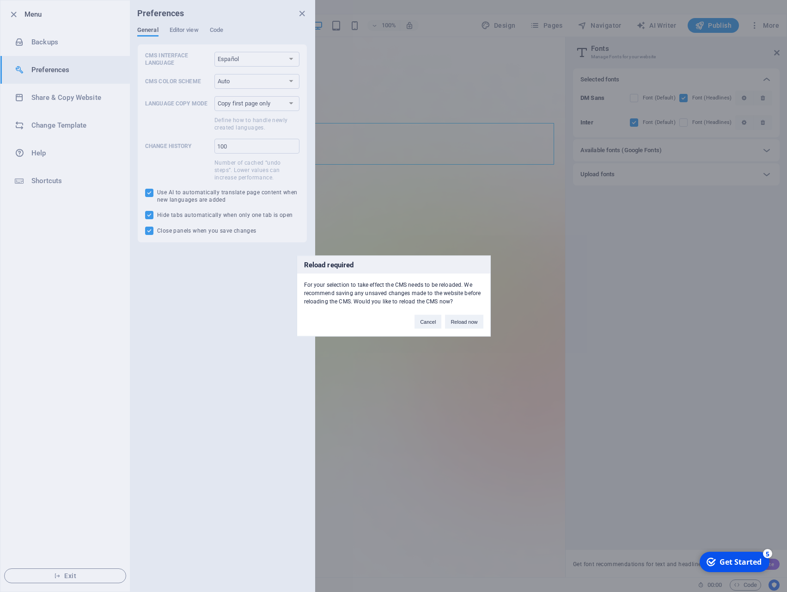
click at [458, 322] on button "Reload now" at bounding box center [464, 322] width 38 height 14
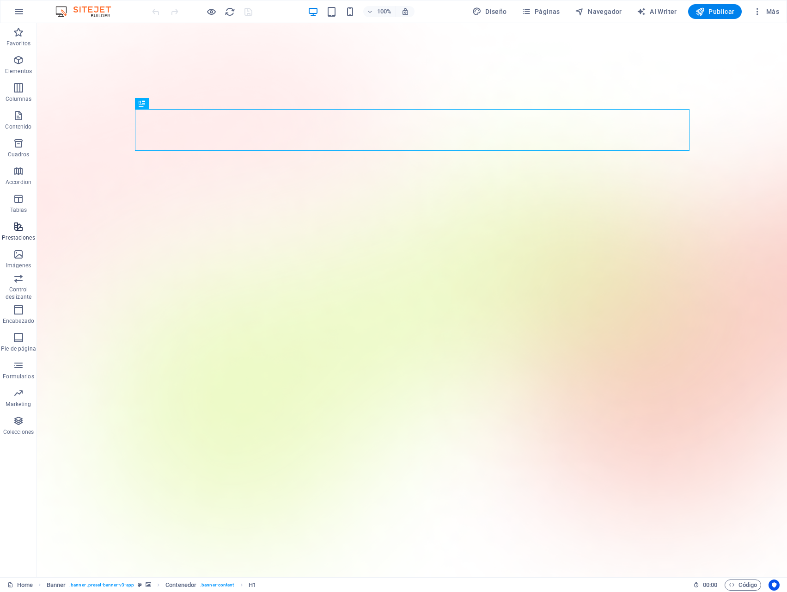
click at [20, 229] on icon "button" at bounding box center [18, 226] width 11 height 11
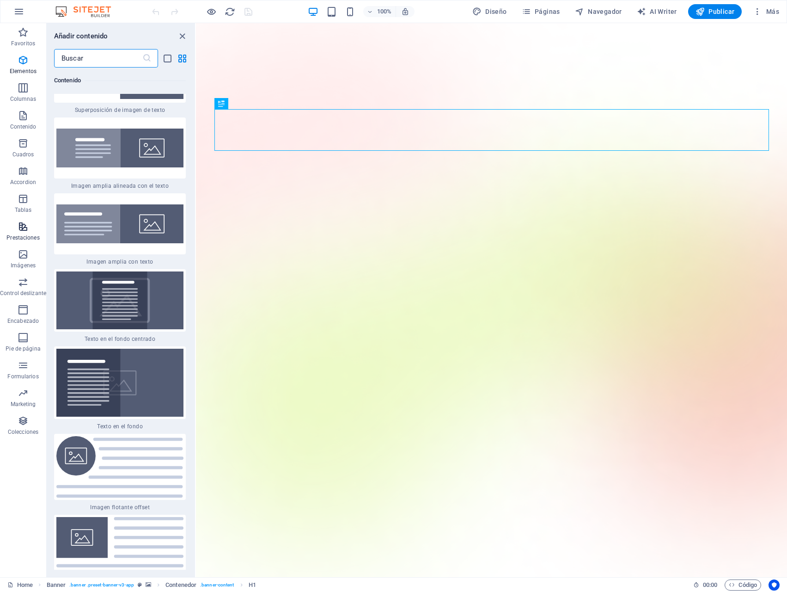
scroll to position [3604, 0]
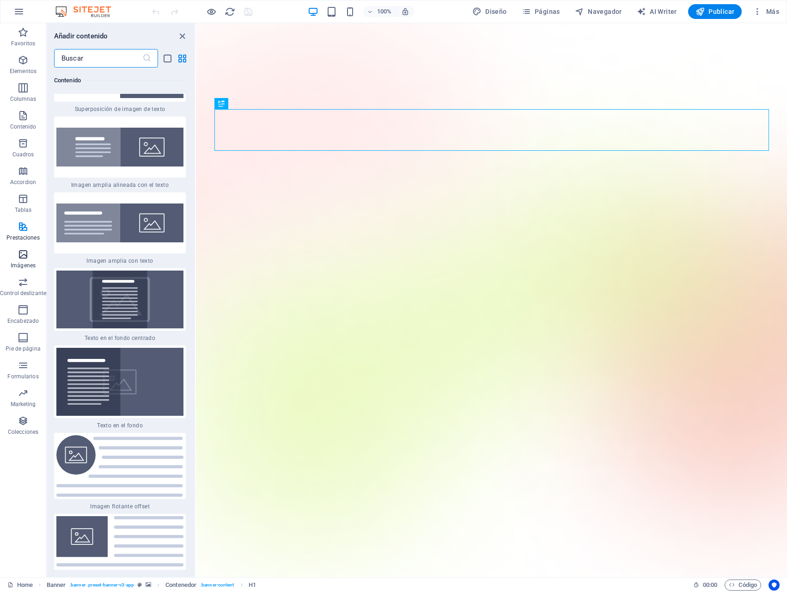
click at [19, 257] on icon "button" at bounding box center [23, 254] width 11 height 11
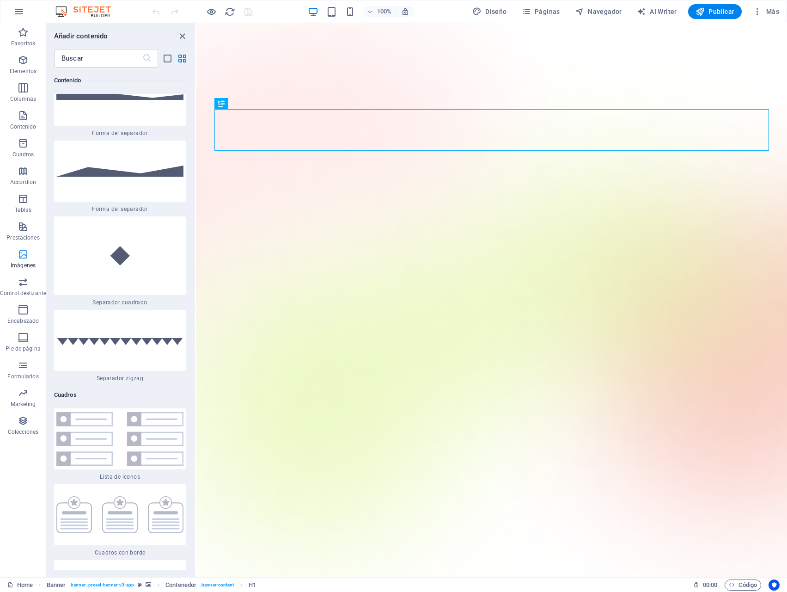
scroll to position [4688, 0]
click at [17, 282] on span "Control deslizante" at bounding box center [23, 287] width 46 height 22
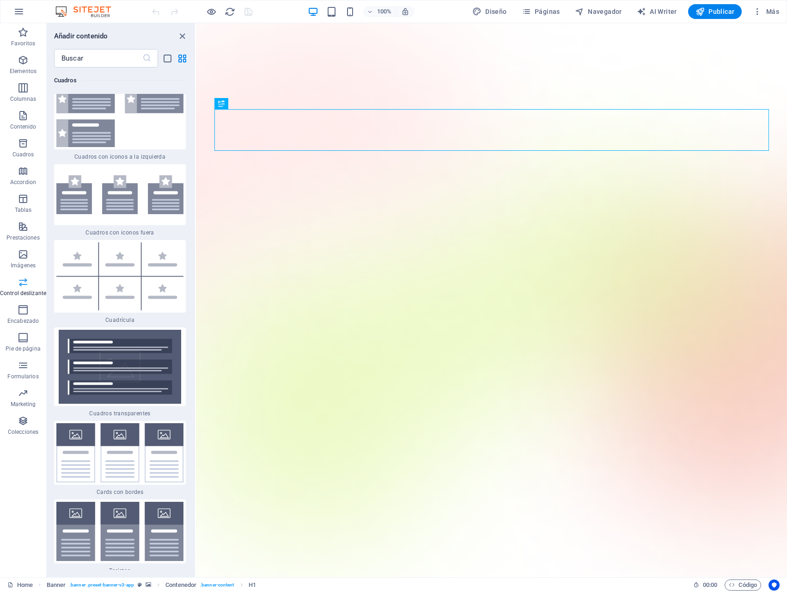
scroll to position [5242, 0]
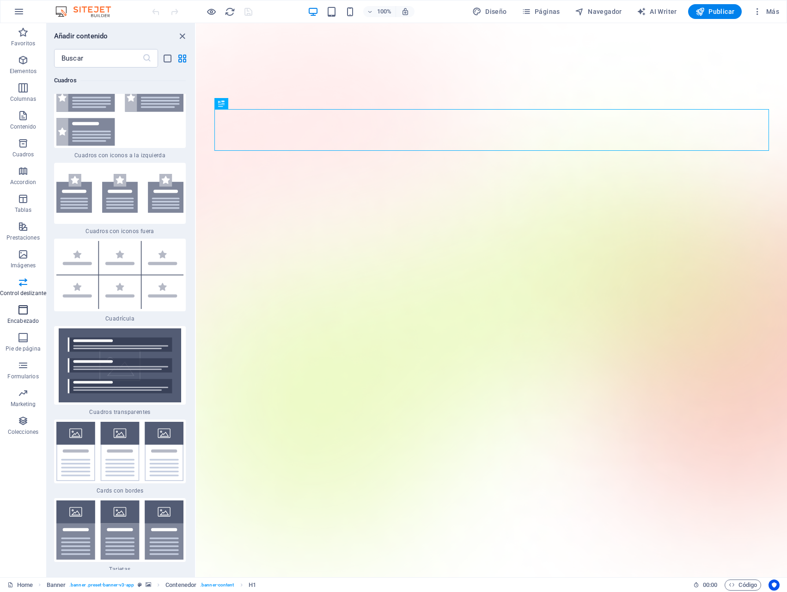
click at [18, 313] on icon "button" at bounding box center [23, 309] width 11 height 11
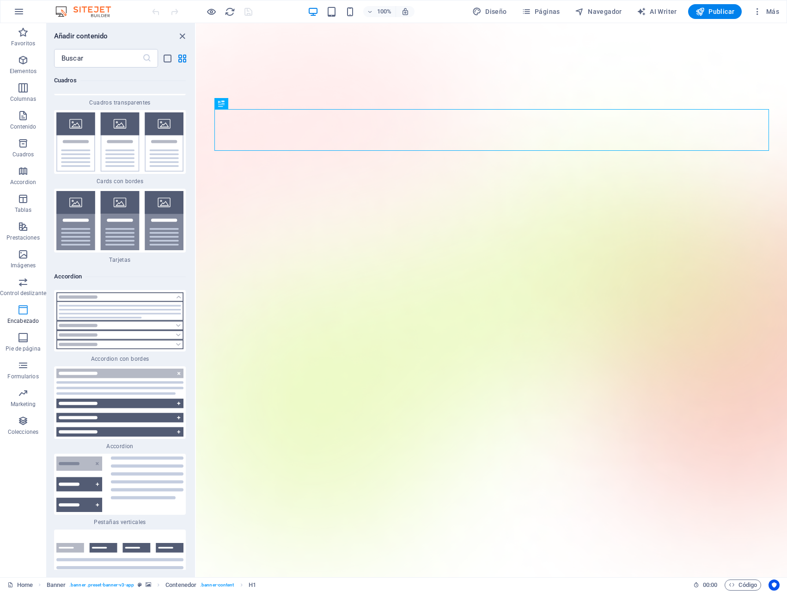
scroll to position [5567, 0]
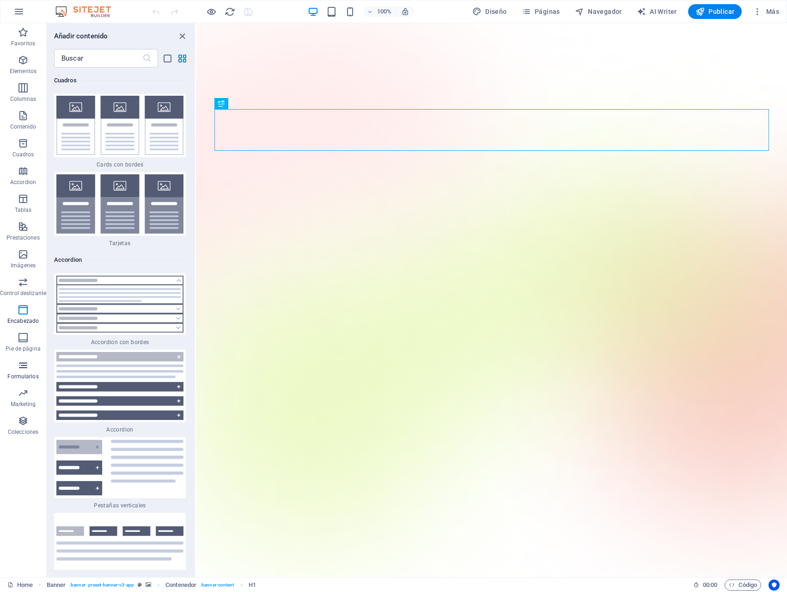
click at [18, 366] on icon "button" at bounding box center [23, 365] width 11 height 11
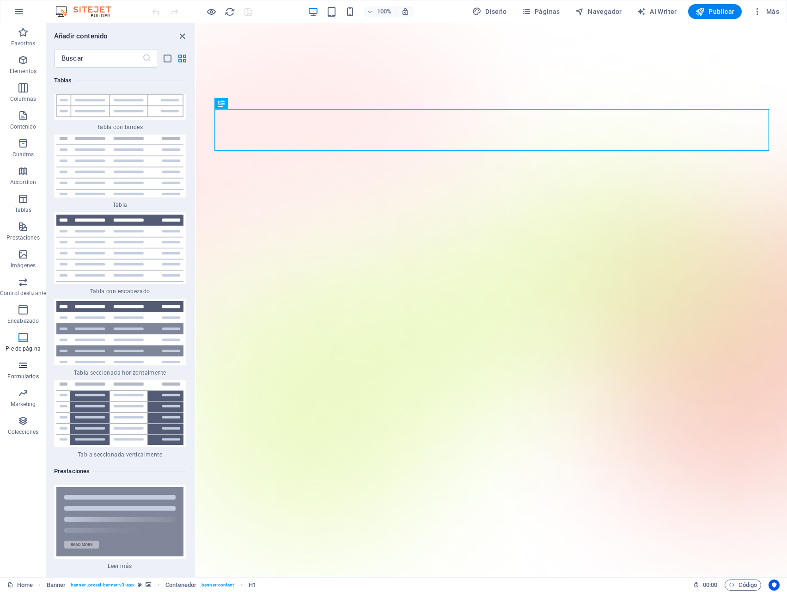
scroll to position [6750, 0]
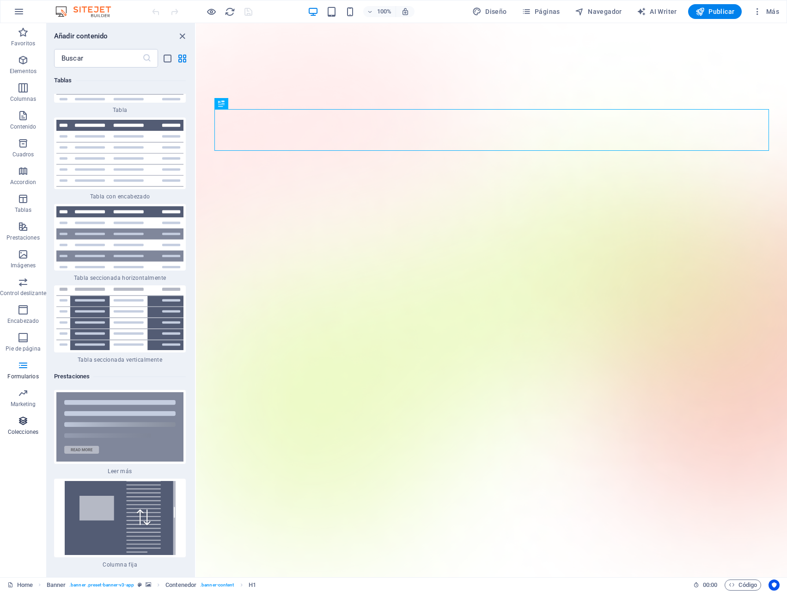
click at [20, 424] on icon "button" at bounding box center [23, 420] width 11 height 11
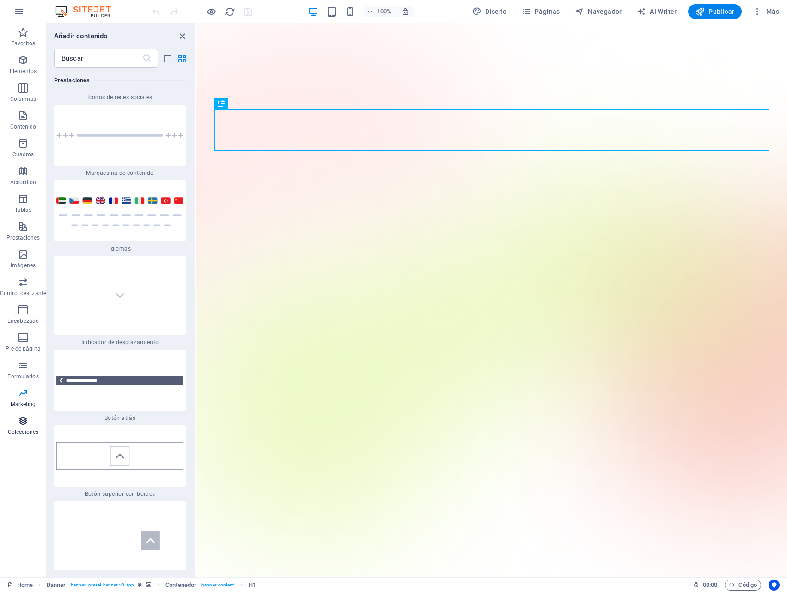
scroll to position [8464, 0]
click at [15, 393] on span "Marketing" at bounding box center [23, 398] width 46 height 22
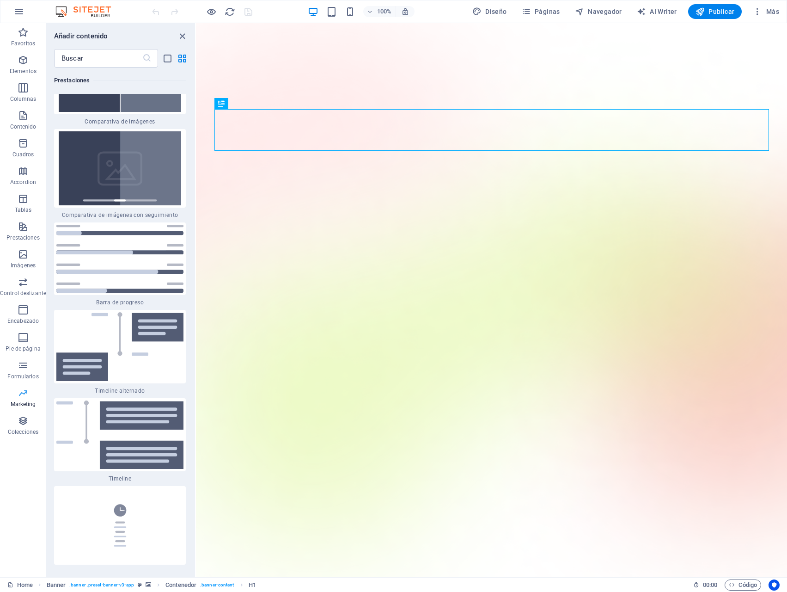
scroll to position [7531, 0]
click at [22, 118] on icon "button" at bounding box center [23, 115] width 11 height 11
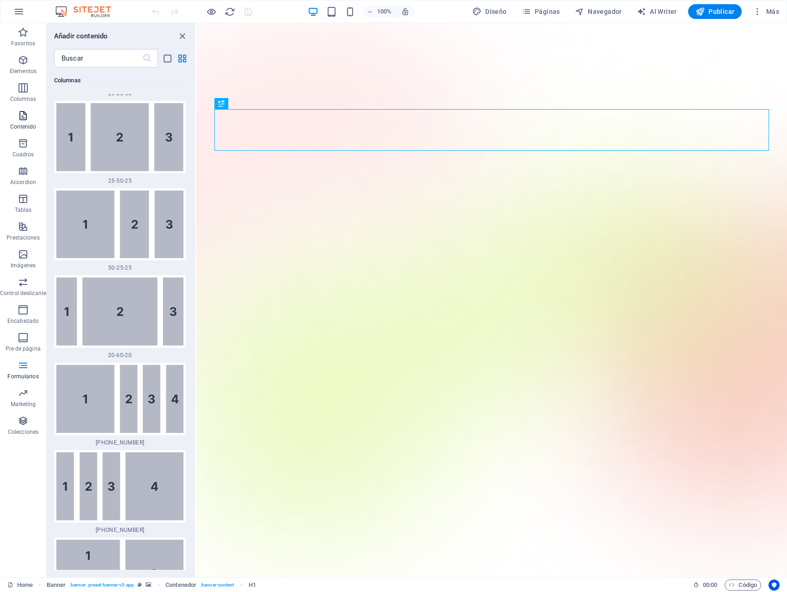
scroll to position [1618, 0]
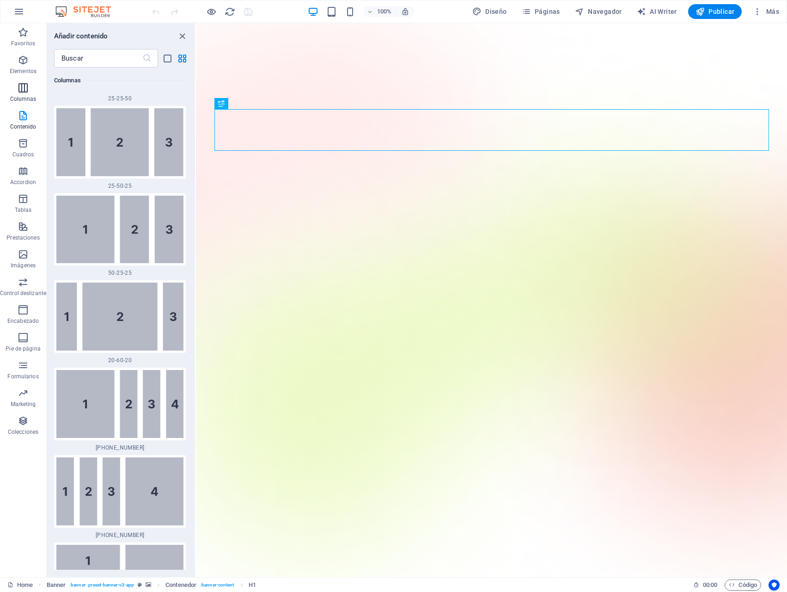
drag, startPoint x: 25, startPoint y: 91, endPoint x: 24, endPoint y: 83, distance: 7.5
click at [25, 90] on icon "button" at bounding box center [23, 87] width 11 height 11
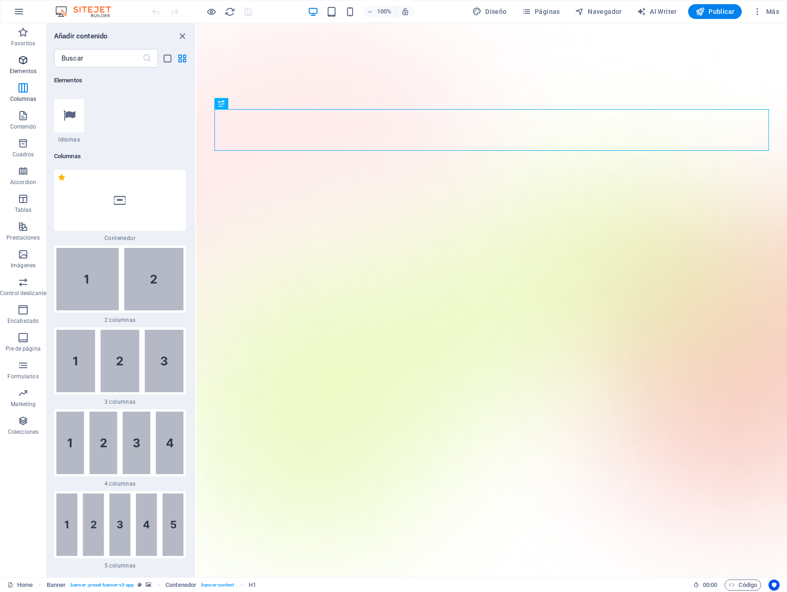
click at [26, 63] on icon "button" at bounding box center [23, 60] width 11 height 11
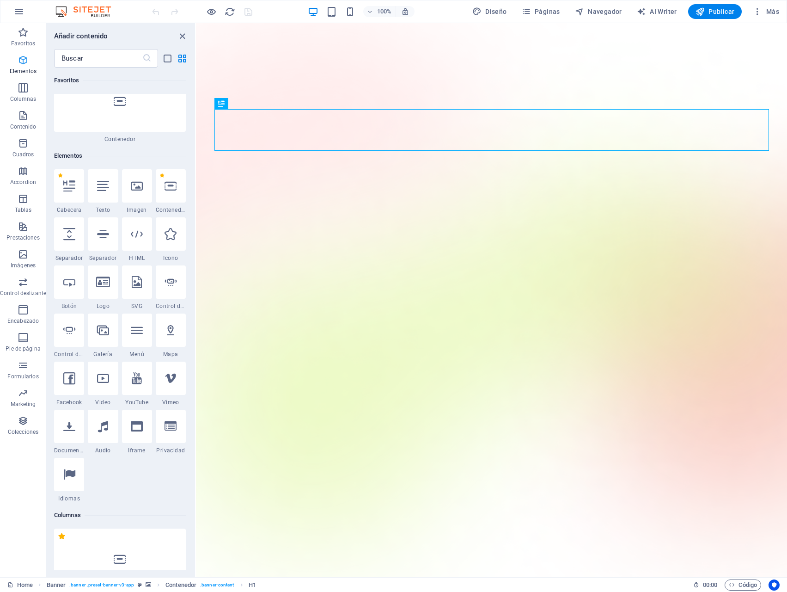
scroll to position [98, 0]
click at [183, 37] on icon "close panel" at bounding box center [182, 36] width 11 height 11
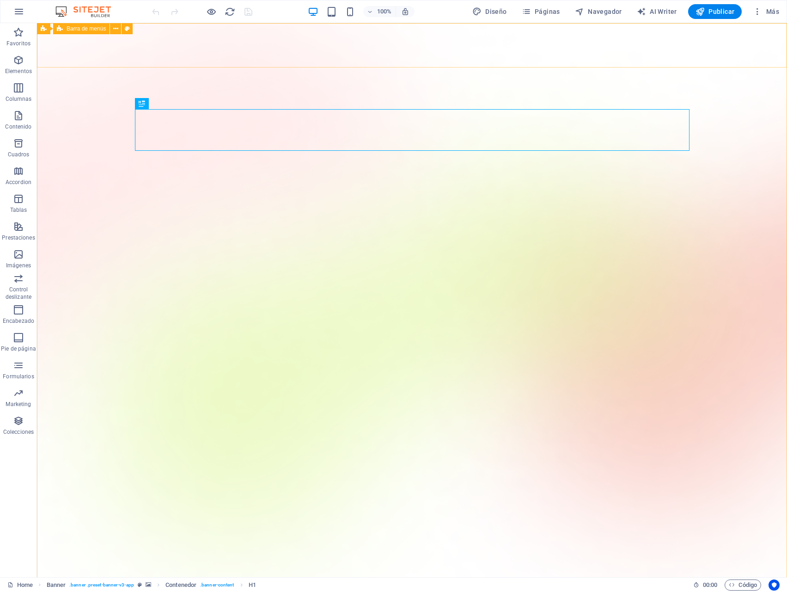
click at [85, 29] on span "Barra de menús" at bounding box center [86, 29] width 39 height 6
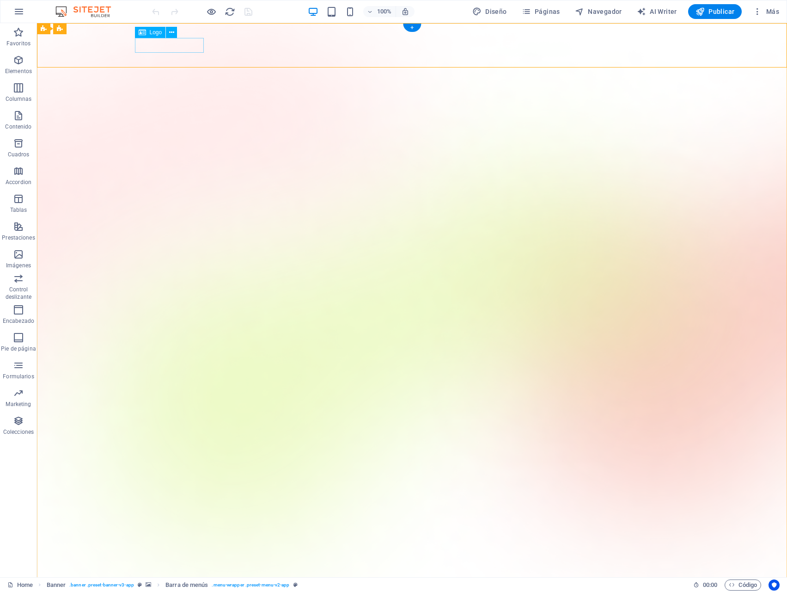
click at [172, 33] on icon at bounding box center [171, 33] width 5 height 10
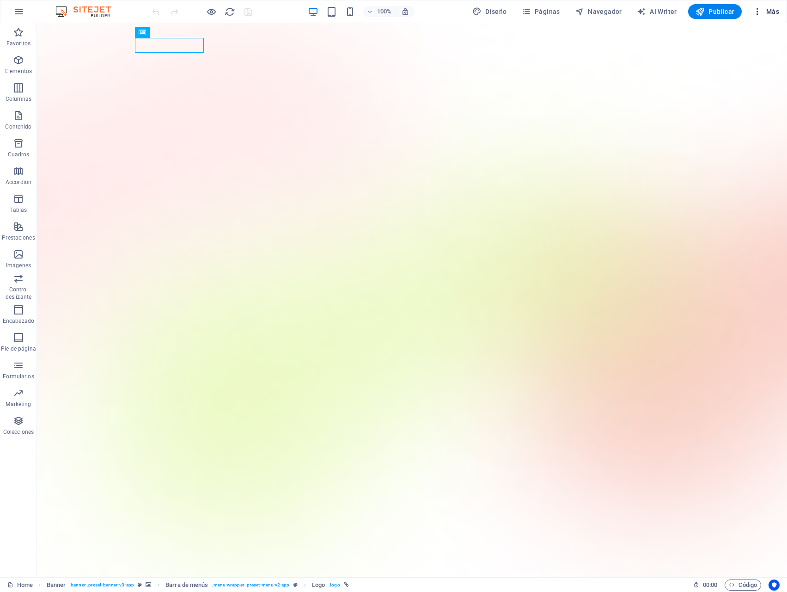
click at [772, 15] on span "Más" at bounding box center [766, 11] width 26 height 9
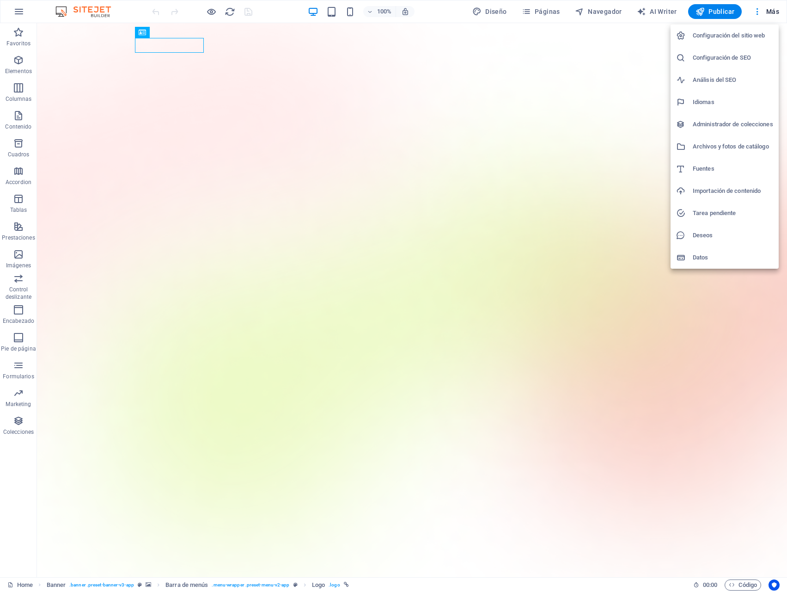
click at [696, 258] on h6 "Datos" at bounding box center [733, 257] width 80 height 11
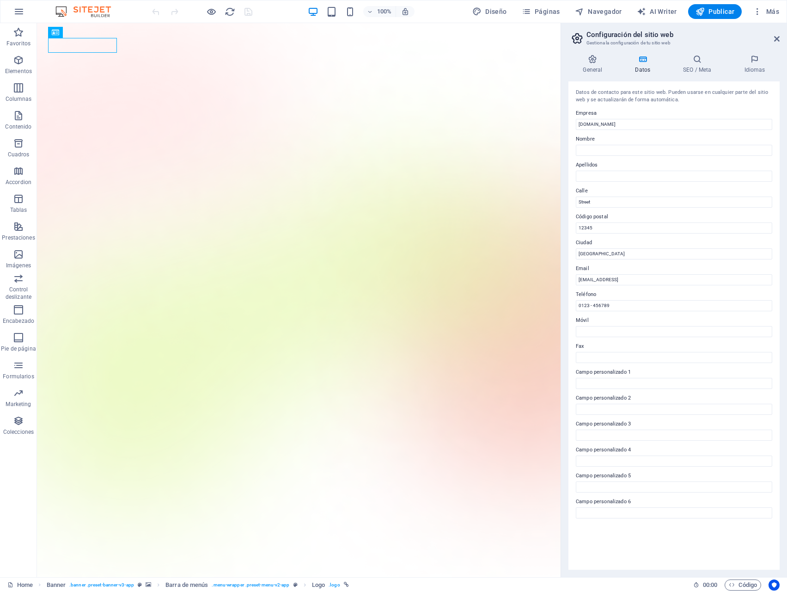
click at [772, 38] on h2 "Configuración del sitio web" at bounding box center [683, 35] width 193 height 8
drag, startPoint x: 774, startPoint y: 37, endPoint x: 773, endPoint y: 31, distance: 5.3
click at [775, 36] on header "Configuración del sitio web Gestiona la configuración de tu sitio web" at bounding box center [675, 35] width 209 height 24
click at [774, 14] on span "Más" at bounding box center [766, 11] width 26 height 9
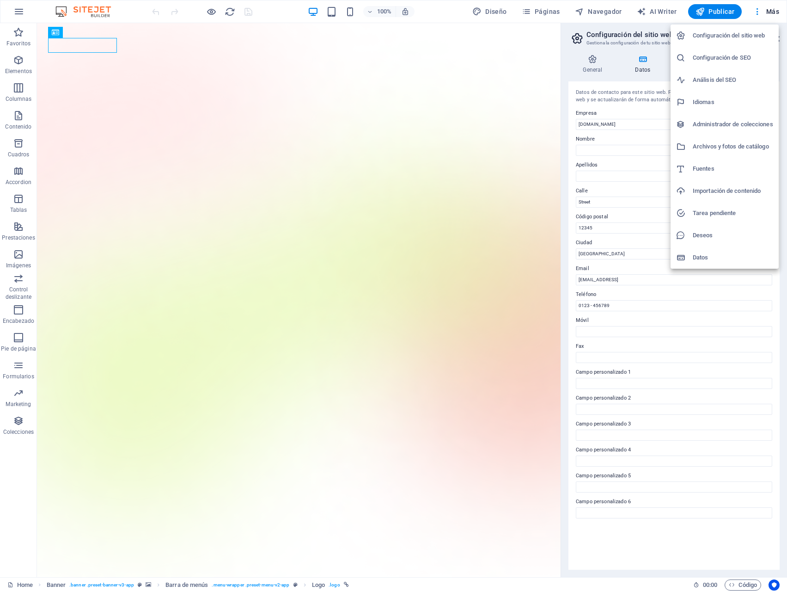
click at [704, 235] on h6 "Deseos" at bounding box center [733, 235] width 80 height 11
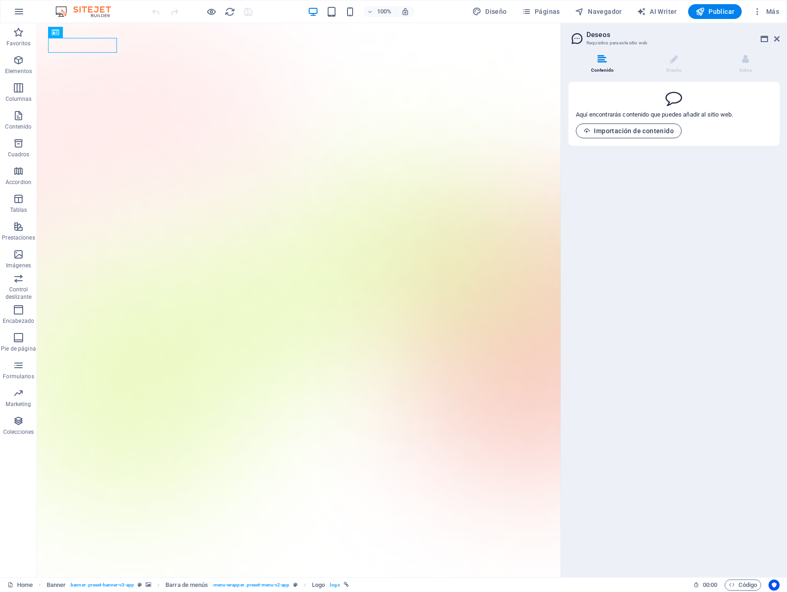
click at [625, 129] on span "Importación de contenido" at bounding box center [629, 130] width 90 height 7
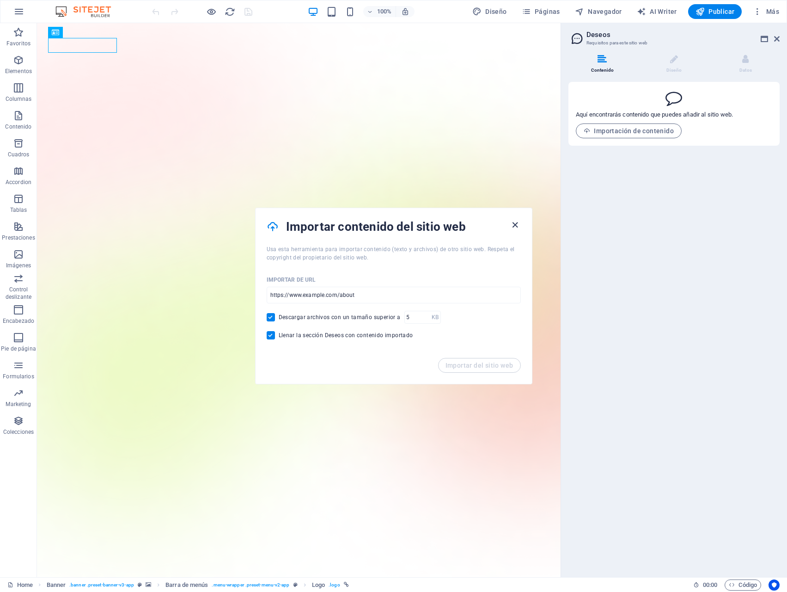
click at [515, 224] on icon "button" at bounding box center [515, 225] width 11 height 11
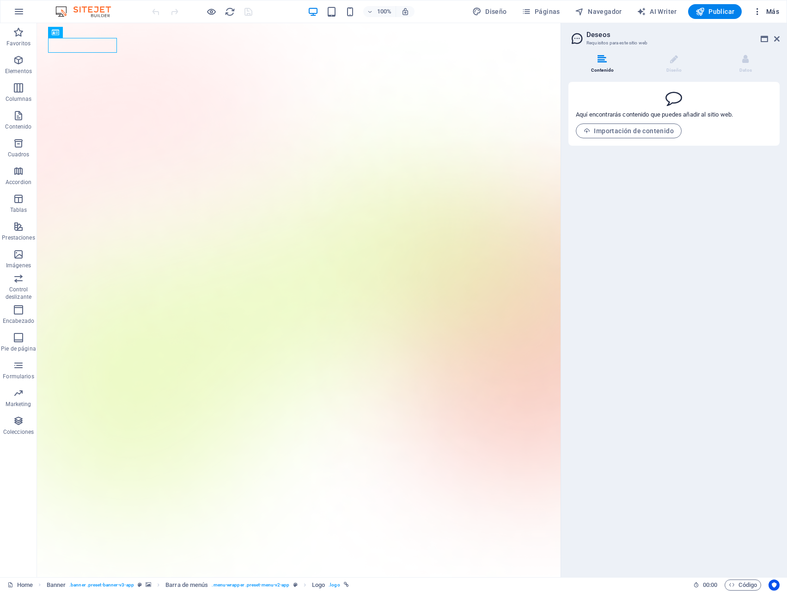
click at [758, 12] on icon "button" at bounding box center [757, 11] width 9 height 9
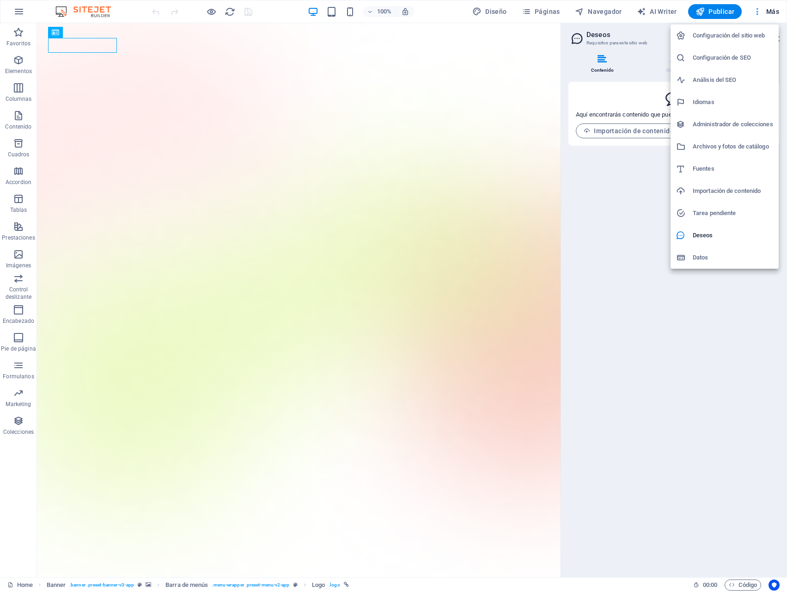
drag, startPoint x: 755, startPoint y: 12, endPoint x: 764, endPoint y: 11, distance: 9.8
click at [755, 12] on div at bounding box center [393, 296] width 787 height 592
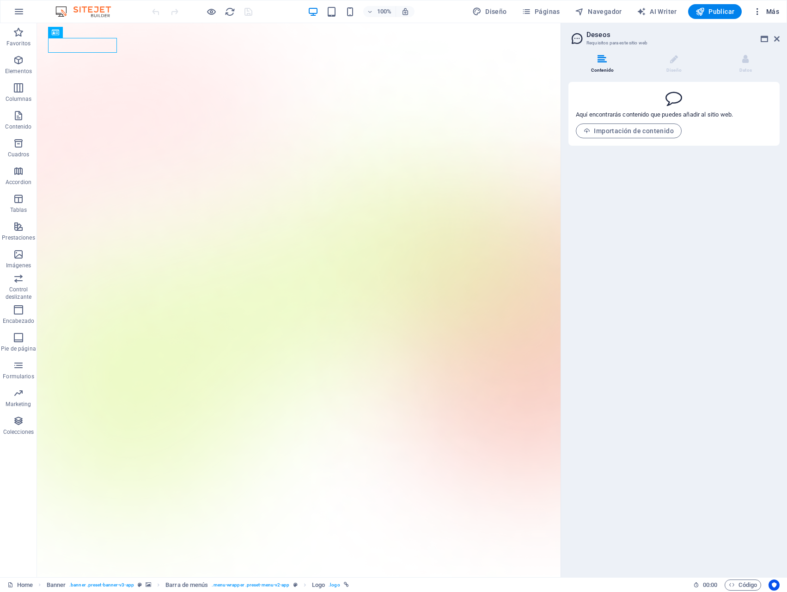
click at [771, 12] on span "Más" at bounding box center [766, 11] width 26 height 9
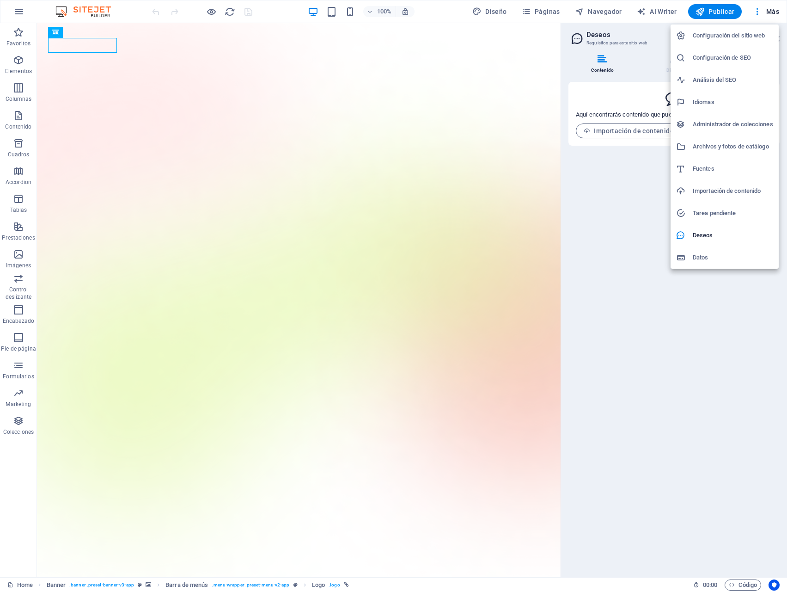
click at [772, 11] on div at bounding box center [393, 296] width 787 height 592
